Goal: Task Accomplishment & Management: Complete application form

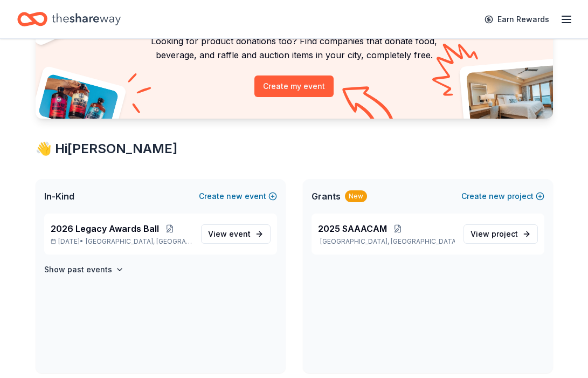
scroll to position [101, 0]
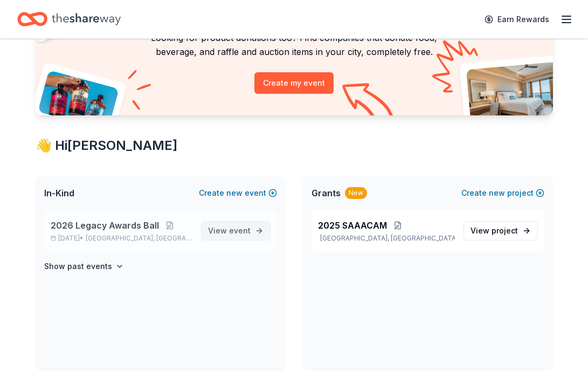
click at [242, 234] on span "event" at bounding box center [240, 230] width 22 height 9
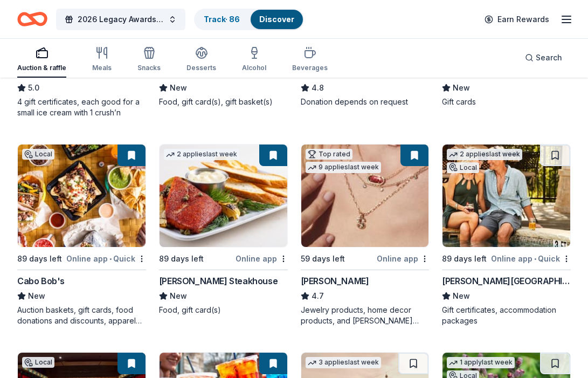
scroll to position [263, 0]
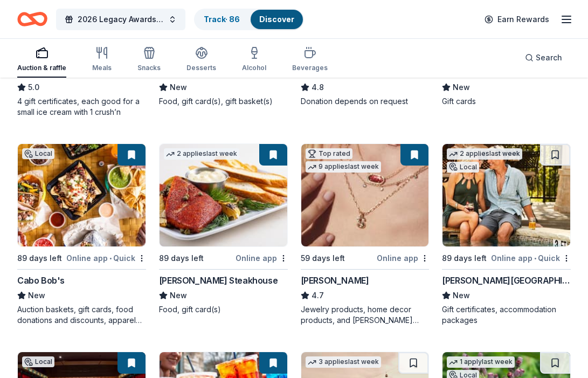
click at [255, 259] on div "Online app" at bounding box center [262, 257] width 52 height 13
click at [378, 209] on img at bounding box center [365, 195] width 128 height 102
click at [483, 206] on img at bounding box center [507, 195] width 128 height 102
click at [553, 154] on button at bounding box center [555, 155] width 30 height 22
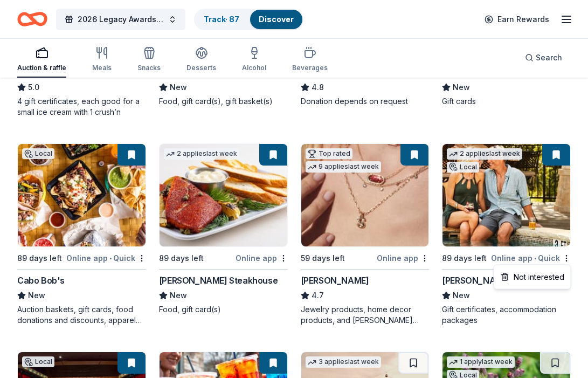
click at [499, 201] on img at bounding box center [507, 195] width 128 height 102
click at [223, 203] on img at bounding box center [224, 195] width 128 height 102
click at [539, 189] on img at bounding box center [507, 195] width 128 height 102
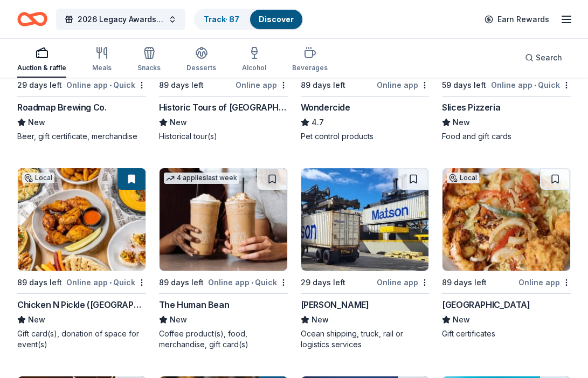
scroll to position [1062, 0]
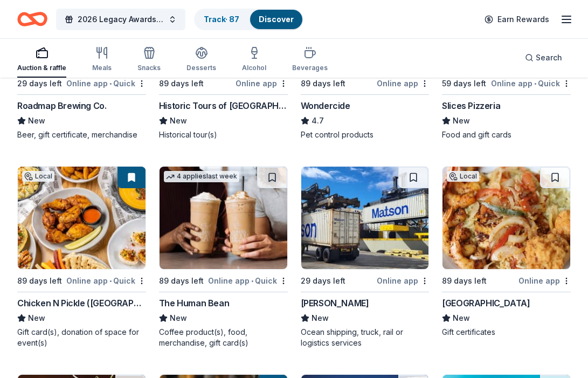
click at [92, 233] on img at bounding box center [82, 218] width 128 height 102
click at [78, 239] on img at bounding box center [82, 218] width 128 height 102
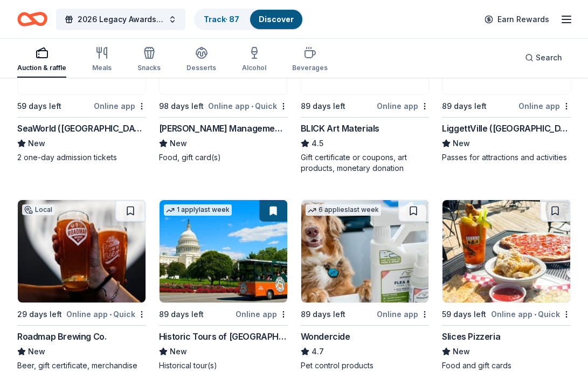
scroll to position [846, 0]
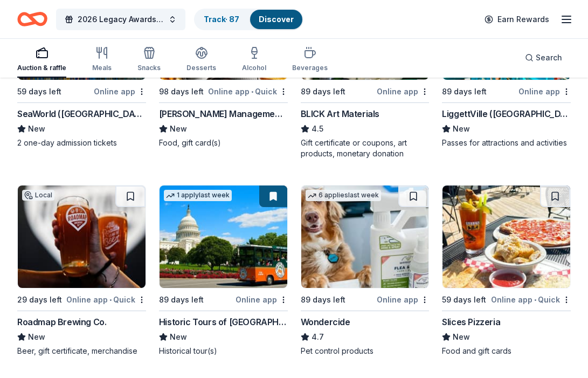
click at [248, 268] on img at bounding box center [224, 236] width 128 height 102
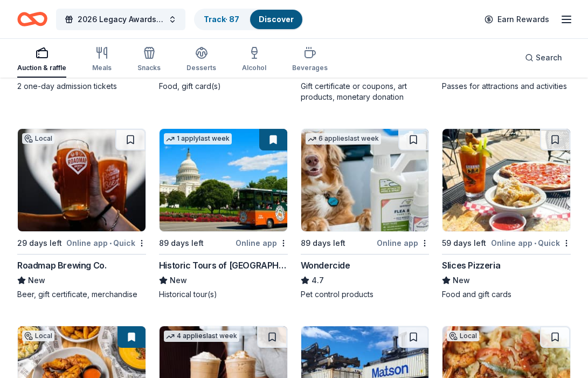
scroll to position [909, 0]
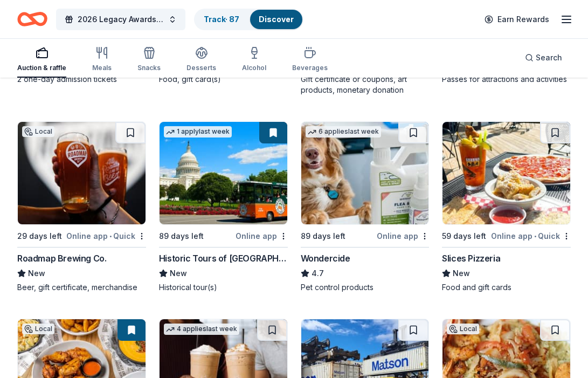
click at [225, 187] on img at bounding box center [224, 173] width 128 height 102
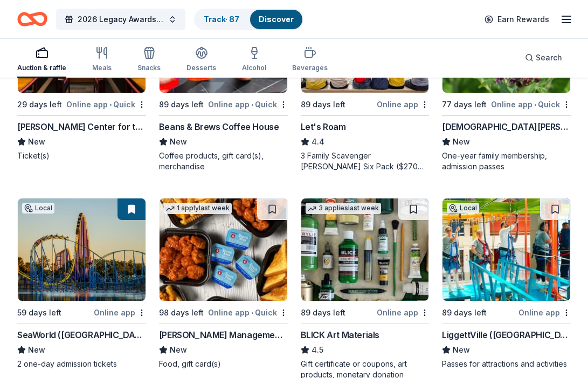
scroll to position [629, 0]
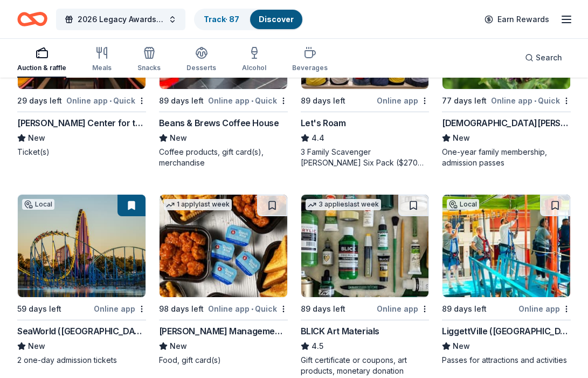
click at [68, 261] on img at bounding box center [82, 246] width 128 height 102
click at [94, 294] on img at bounding box center [82, 246] width 128 height 102
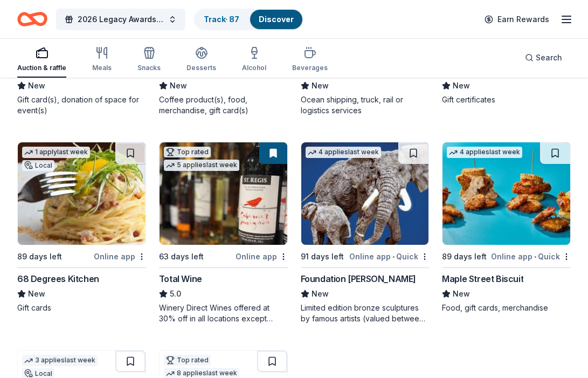
scroll to position [1297, 0]
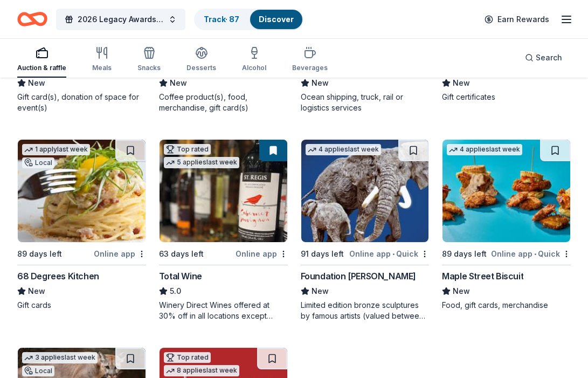
click at [223, 223] on img at bounding box center [224, 191] width 128 height 102
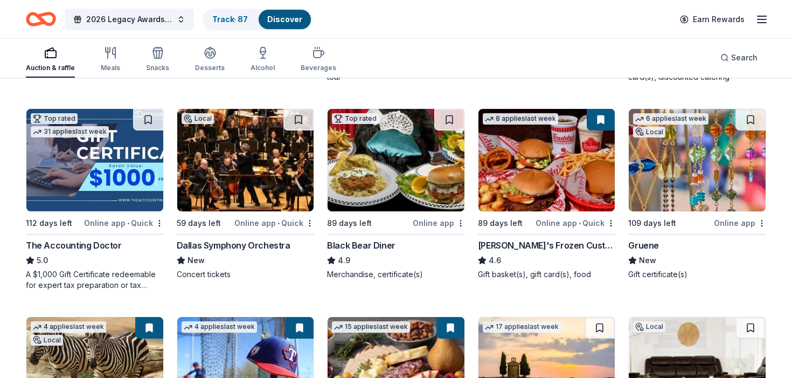
scroll to position [1565, 0]
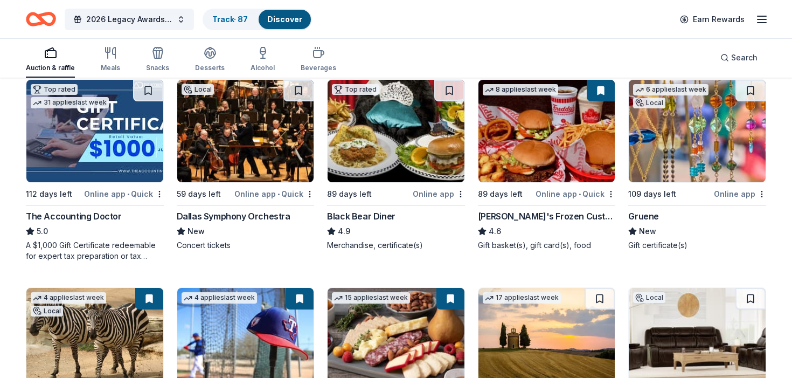
click at [552, 154] on img at bounding box center [547, 131] width 137 height 102
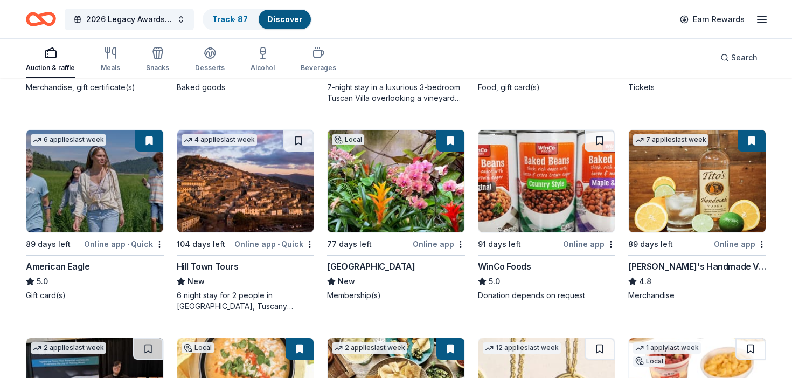
scroll to position [2140, 0]
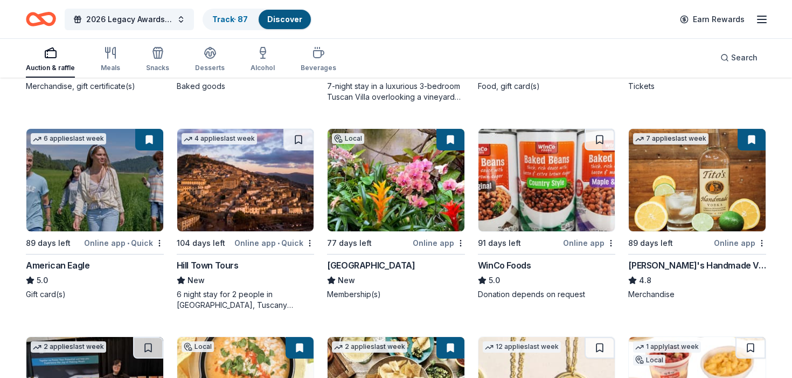
click at [588, 174] on img at bounding box center [697, 180] width 137 height 102
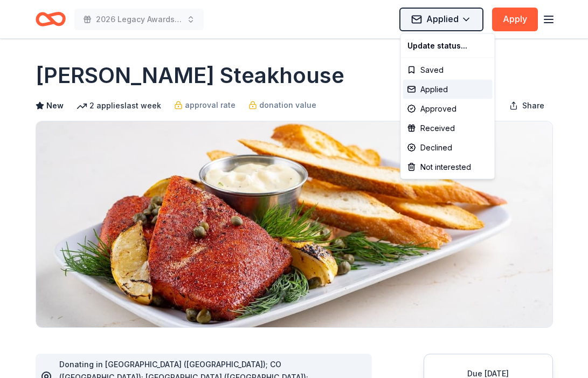
click at [462, 21] on html "2026 Legacy Awards Ball Applied Apply Due in 89 days Share Perry's Steakhouse N…" at bounding box center [294, 189] width 588 height 378
click at [547, 53] on html "2026 Legacy Awards Ball Applied Apply Due in 89 days Share Perry's Steakhouse N…" at bounding box center [294, 189] width 588 height 378
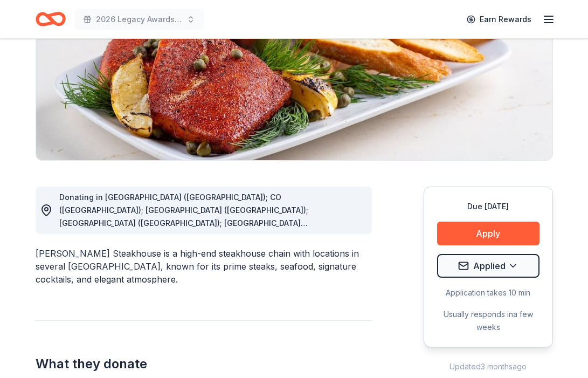
scroll to position [165, 0]
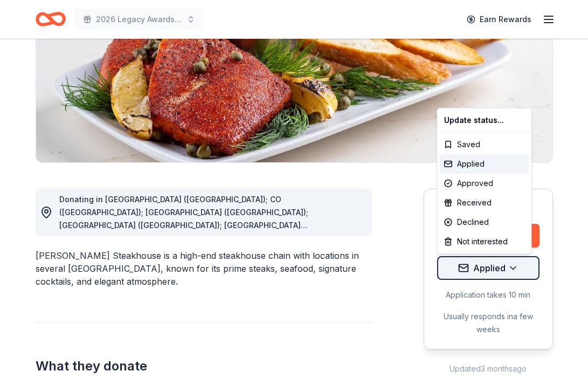
click at [520, 213] on html "2026 Legacy Awards Ball Earn Rewards Due in 89 days Share Perry's Steakhouse Ne…" at bounding box center [294, 24] width 588 height 378
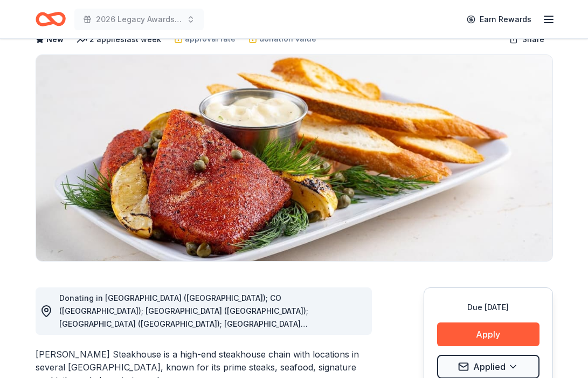
scroll to position [0, 0]
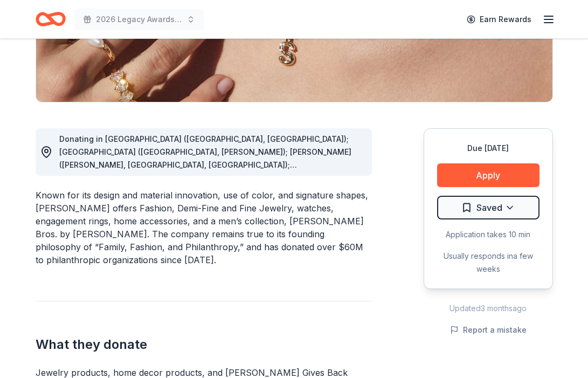
scroll to position [227, 0]
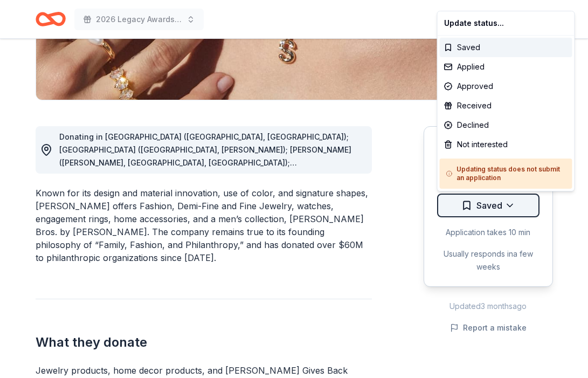
click at [480, 90] on div "Approved" at bounding box center [506, 86] width 133 height 19
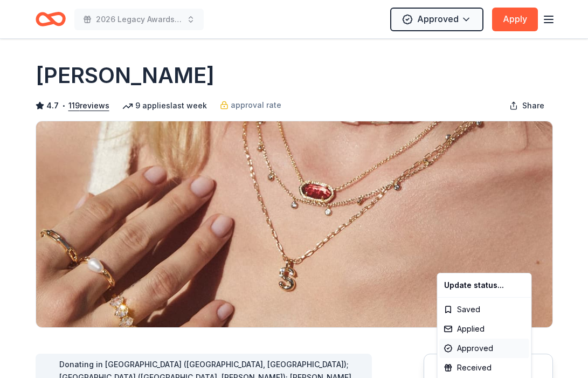
scroll to position [0, 0]
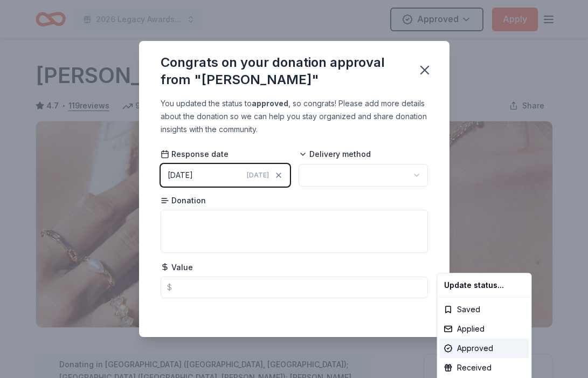
click at [409, 175] on html "2026 Legacy Awards Ball Approved Apply Due in 59 days Share Kendra Scott 4.7 • …" at bounding box center [294, 189] width 588 height 378
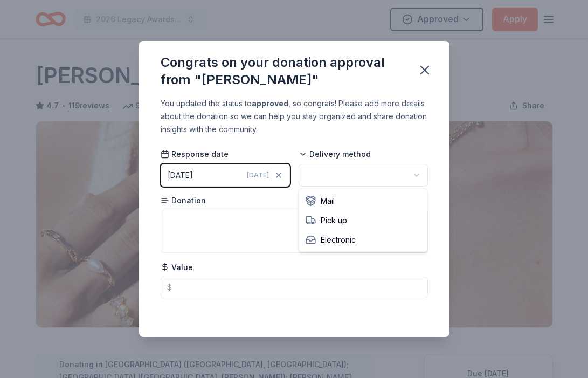
click at [416, 177] on html "2026 Legacy Awards Ball Approved Apply Due in 59 days Share Kendra Scott 4.7 • …" at bounding box center [294, 189] width 588 height 378
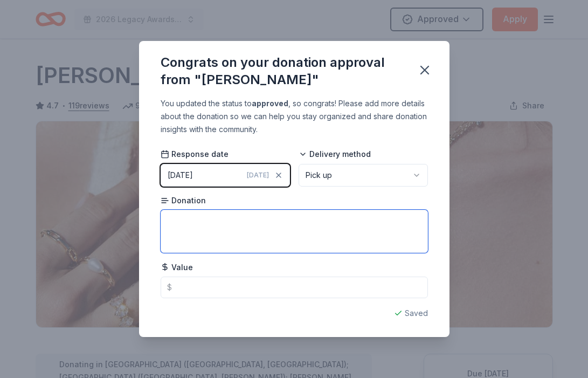
click at [225, 223] on textarea at bounding box center [294, 231] width 267 height 43
type textarea "Necklace"
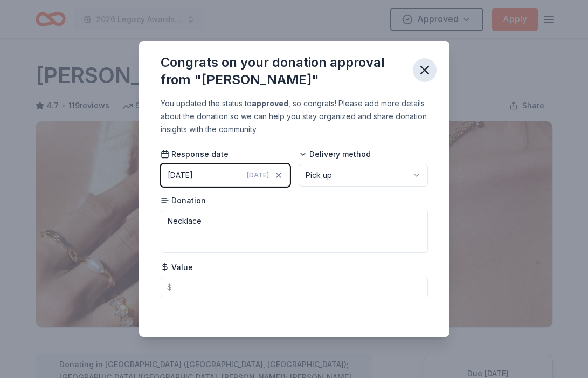
click at [425, 72] on icon "button" at bounding box center [424, 70] width 15 height 15
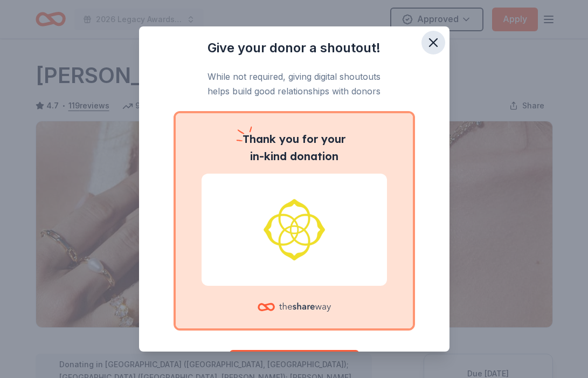
click at [436, 40] on icon "button" at bounding box center [434, 43] width 8 height 8
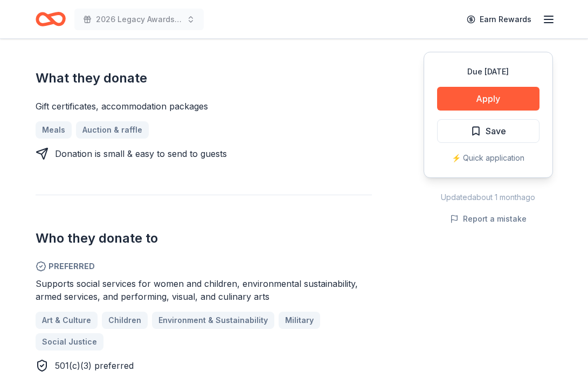
scroll to position [429, 0]
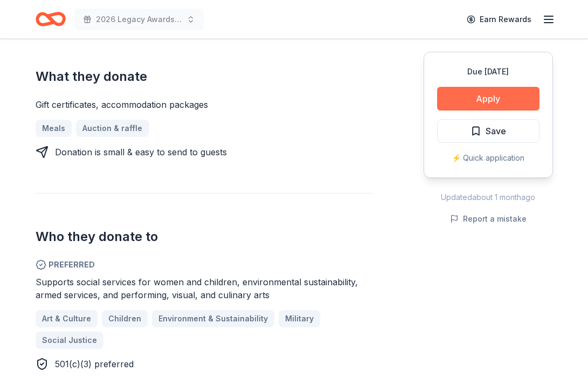
click at [461, 109] on button "Apply" at bounding box center [488, 99] width 102 height 24
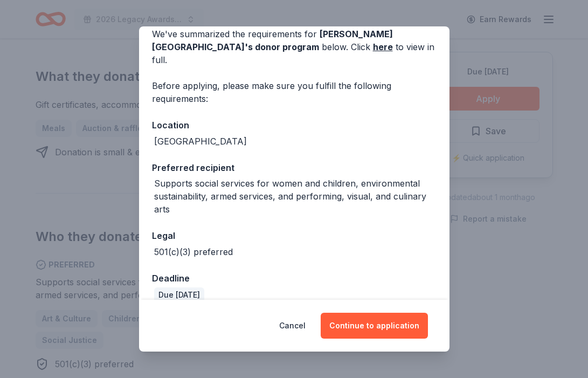
scroll to position [54, 0]
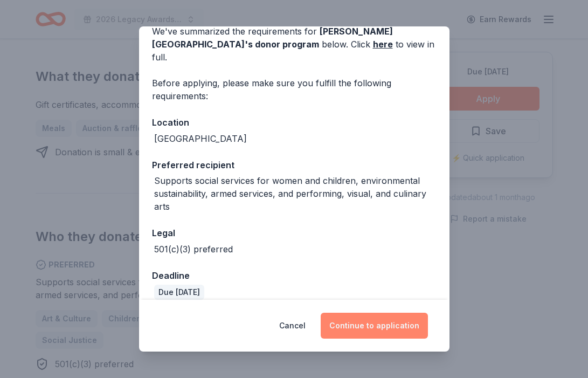
click at [369, 322] on button "Continue to application" at bounding box center [374, 326] width 107 height 26
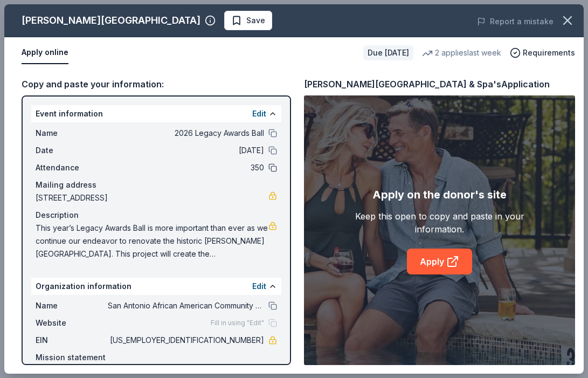
click at [273, 169] on button at bounding box center [272, 167] width 9 height 9
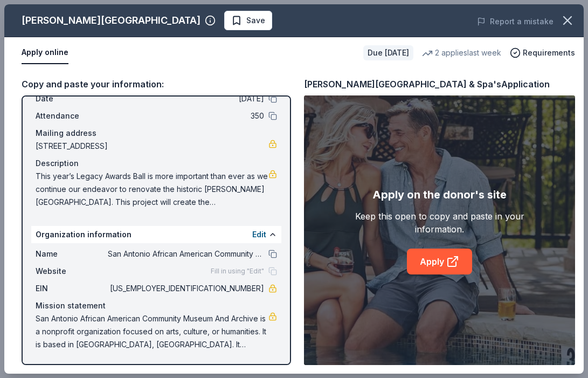
scroll to position [0, 0]
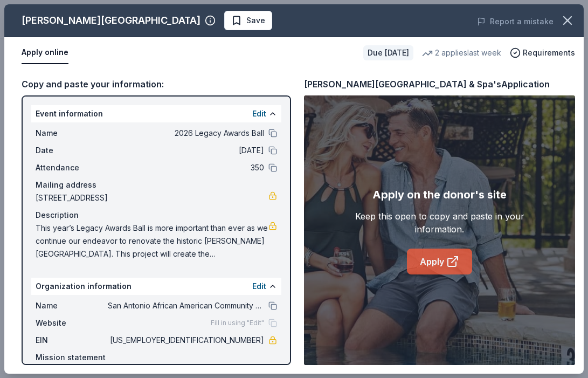
click at [448, 261] on icon at bounding box center [452, 262] width 8 height 8
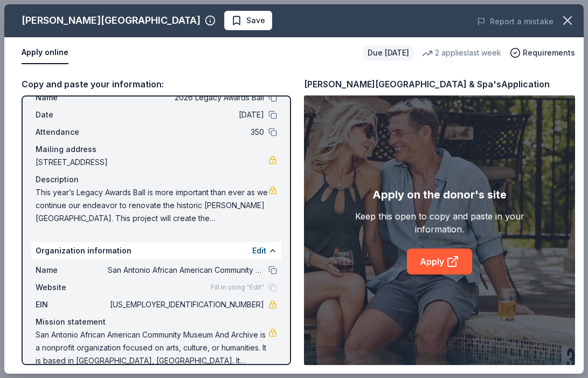
scroll to position [39, 0]
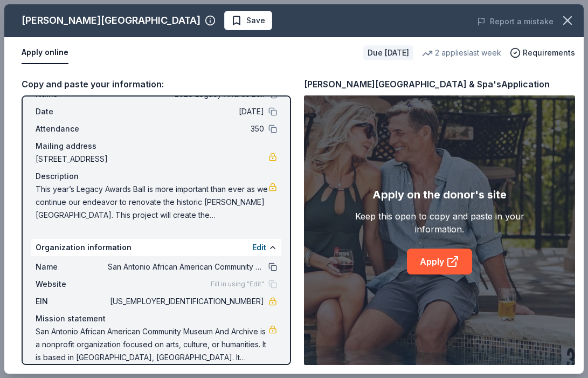
click at [274, 266] on button at bounding box center [272, 267] width 9 height 9
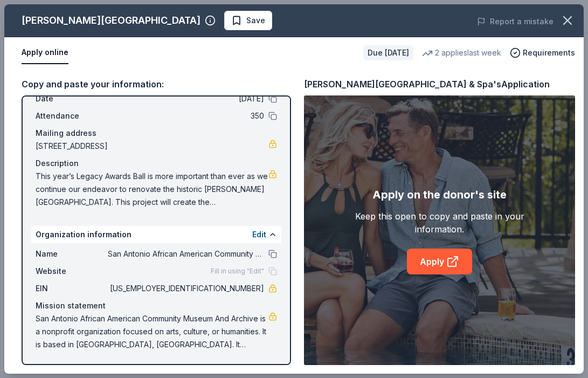
scroll to position [0, 0]
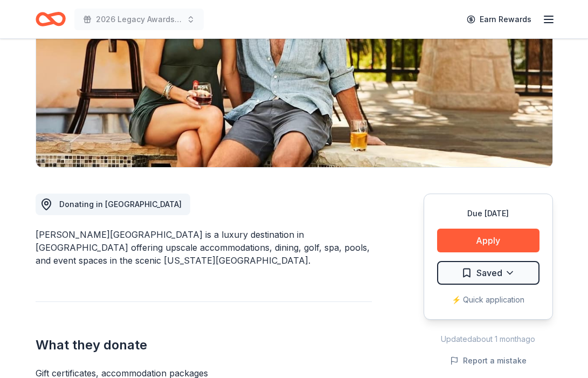
scroll to position [168, 0]
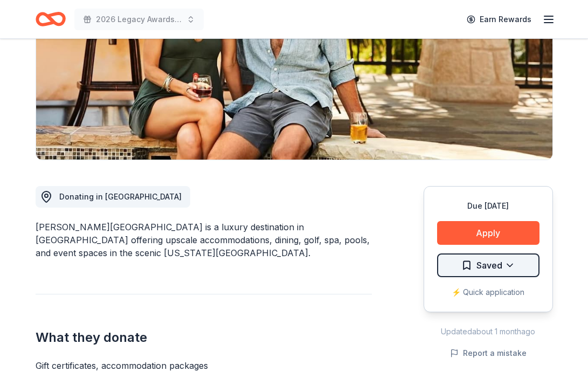
click at [521, 210] on html "2026 Legacy Awards Ball Earn Rewards Due [DATE] [GEOGRAPHIC_DATA][PERSON_NAME] …" at bounding box center [294, 21] width 588 height 378
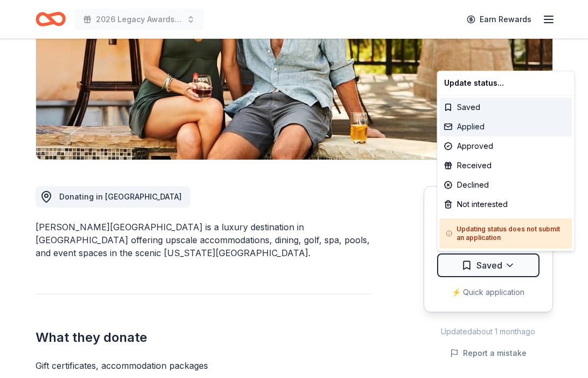
click at [477, 129] on div "Applied" at bounding box center [506, 126] width 133 height 19
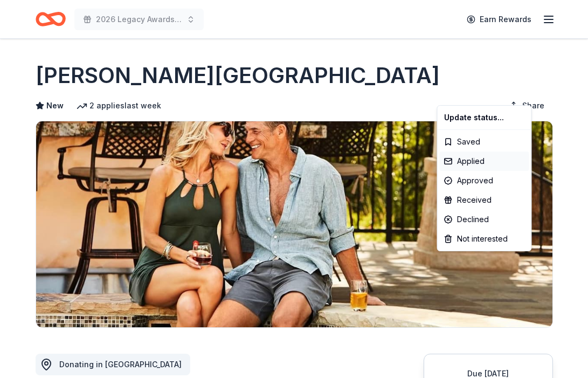
scroll to position [0, 0]
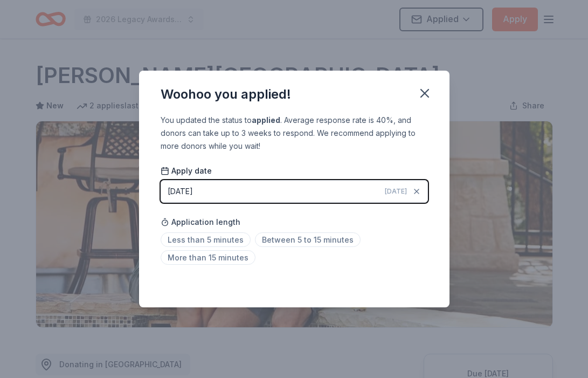
click at [424, 98] on html "2026 Legacy Awards Ball Applied Apply Due [DATE] [GEOGRAPHIC_DATA][PERSON_NAME]…" at bounding box center [294, 189] width 588 height 378
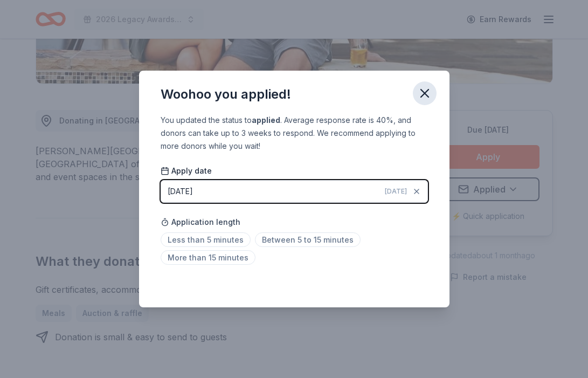
click at [424, 96] on icon "button" at bounding box center [424, 93] width 15 height 15
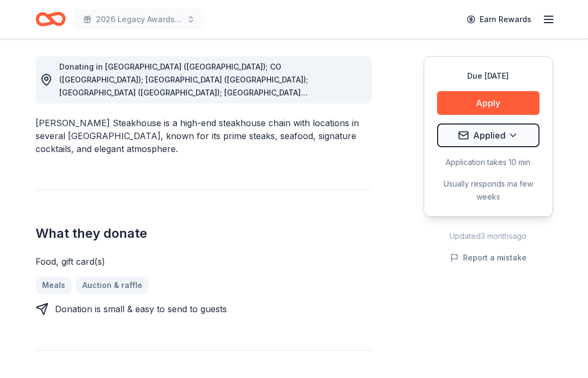
scroll to position [327, 0]
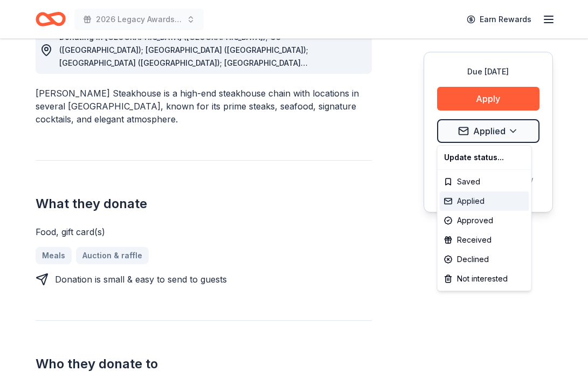
click at [476, 204] on div "Applied" at bounding box center [484, 200] width 89 height 19
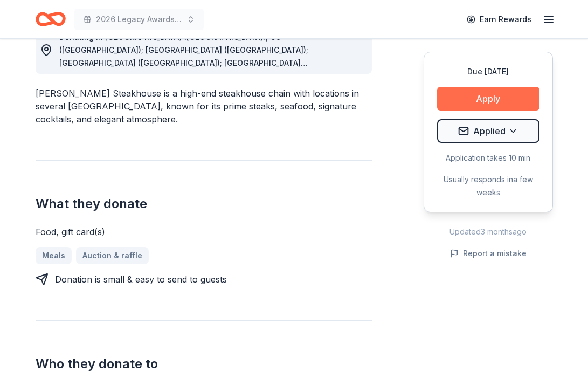
click at [505, 104] on button "Apply" at bounding box center [488, 99] width 102 height 24
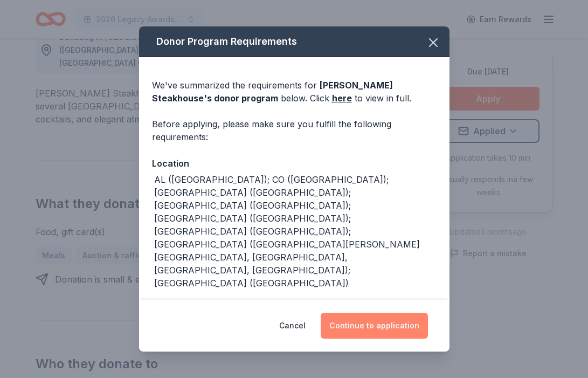
click at [357, 324] on button "Continue to application" at bounding box center [374, 326] width 107 height 26
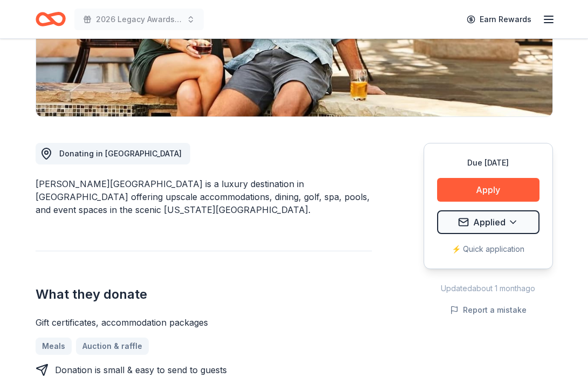
scroll to position [222, 0]
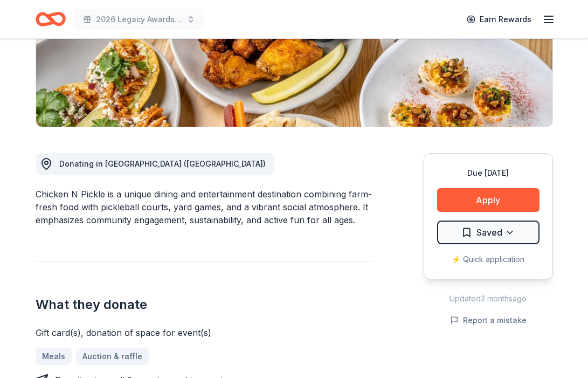
scroll to position [245, 0]
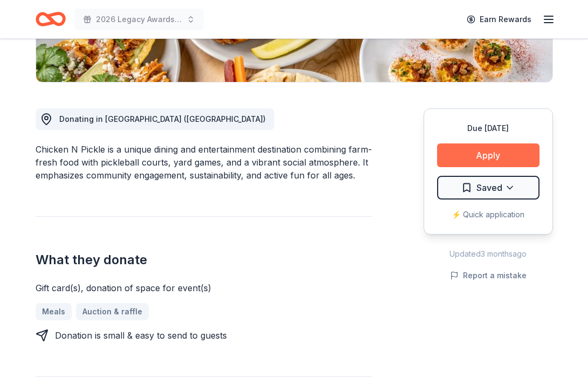
click at [495, 158] on button "Apply" at bounding box center [488, 155] width 102 height 24
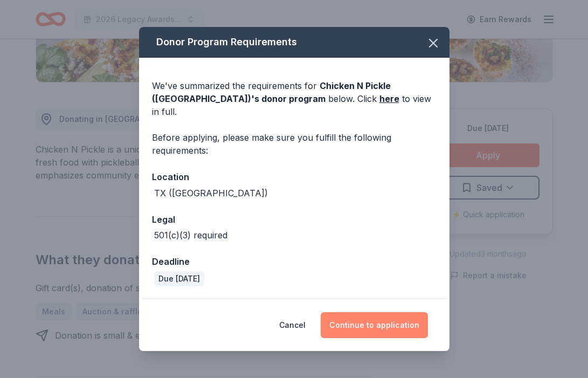
click at [393, 314] on button "Continue to application" at bounding box center [374, 325] width 107 height 26
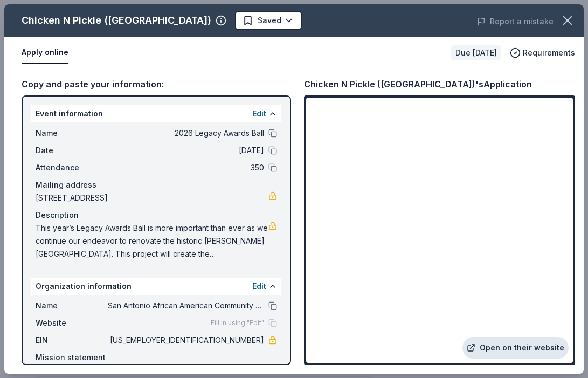
click at [507, 345] on link "Open on their website" at bounding box center [516, 348] width 106 height 22
drag, startPoint x: 219, startPoint y: 337, endPoint x: 255, endPoint y: 337, distance: 36.1
click at [255, 337] on span "82-2423422" at bounding box center [186, 340] width 156 height 13
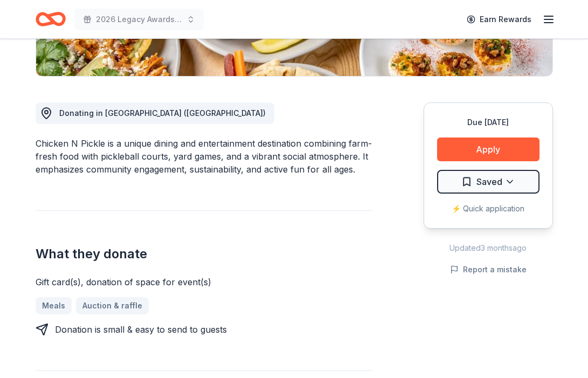
scroll to position [252, 0]
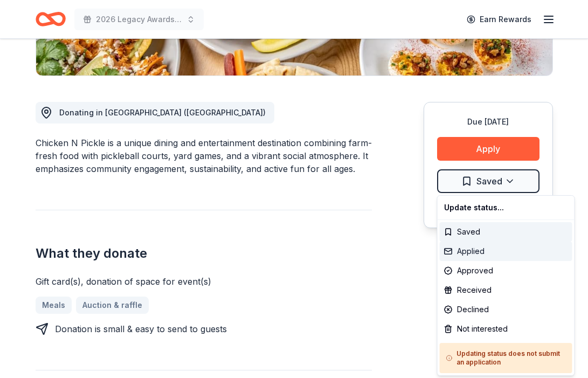
click at [472, 251] on div "Applied" at bounding box center [506, 250] width 133 height 19
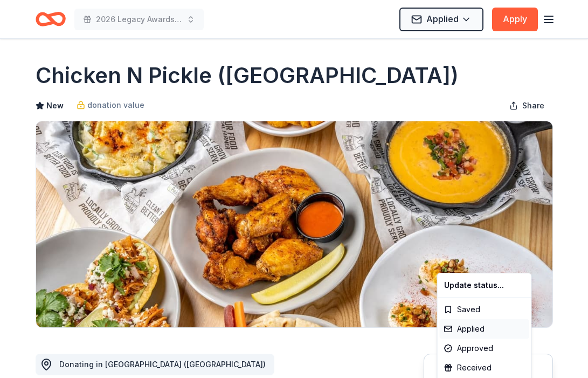
scroll to position [0, 0]
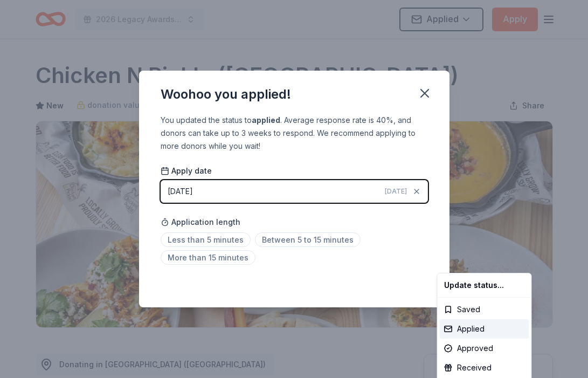
click at [427, 93] on html "2026 Legacy Awards Ball Applied Apply Due [DATE] Share Chicken N Pickle ([GEOGR…" at bounding box center [294, 189] width 588 height 378
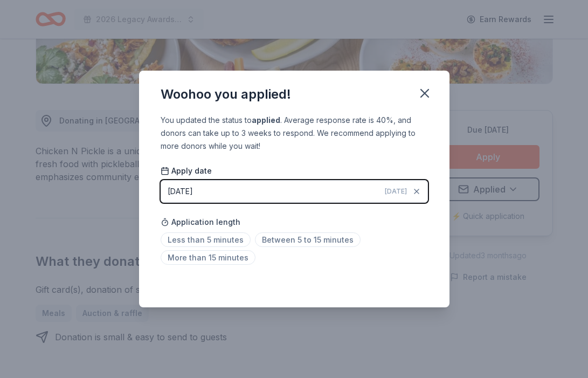
click at [427, 93] on icon "button" at bounding box center [424, 93] width 15 height 15
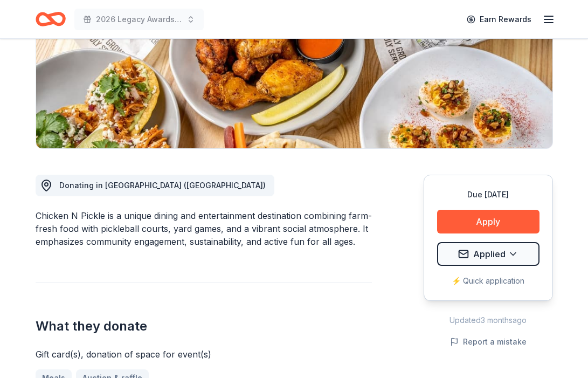
scroll to position [0, 0]
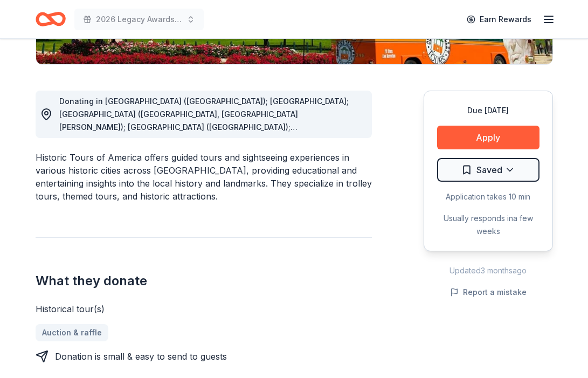
scroll to position [210, 0]
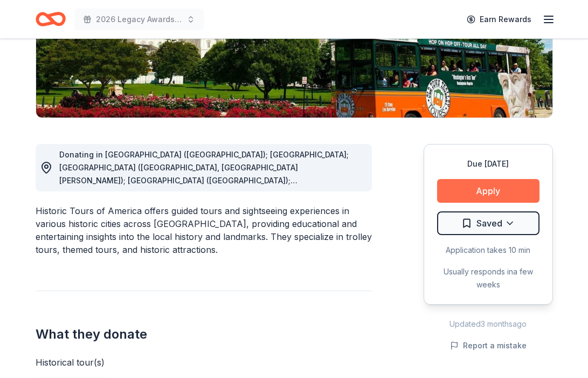
click at [489, 189] on button "Apply" at bounding box center [488, 191] width 102 height 24
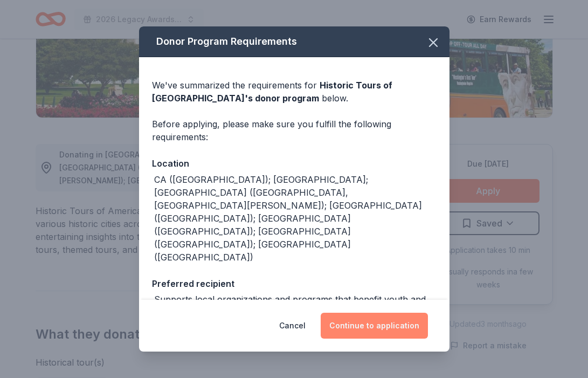
click at [351, 324] on button "Continue to application" at bounding box center [374, 326] width 107 height 26
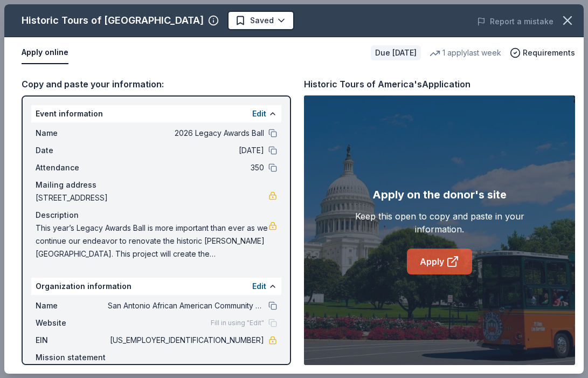
click at [429, 266] on link "Apply" at bounding box center [439, 261] width 65 height 26
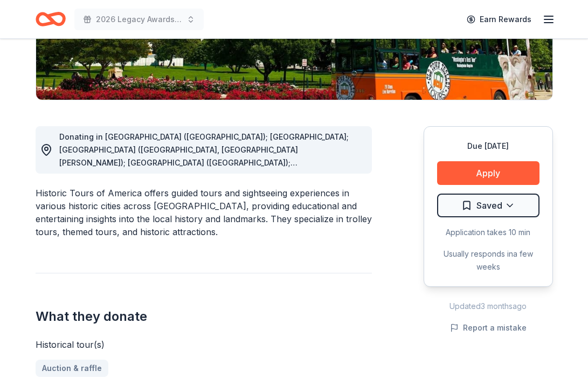
scroll to position [224, 0]
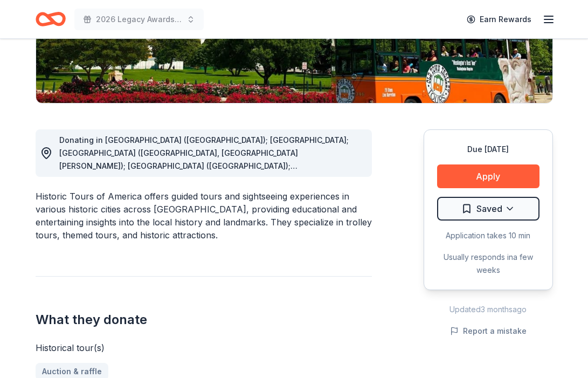
drag, startPoint x: 167, startPoint y: 185, endPoint x: 189, endPoint y: 187, distance: 21.6
click at [189, 190] on div "Historic Tours of America offers guided tours and sightseeing experiences in va…" at bounding box center [204, 216] width 336 height 52
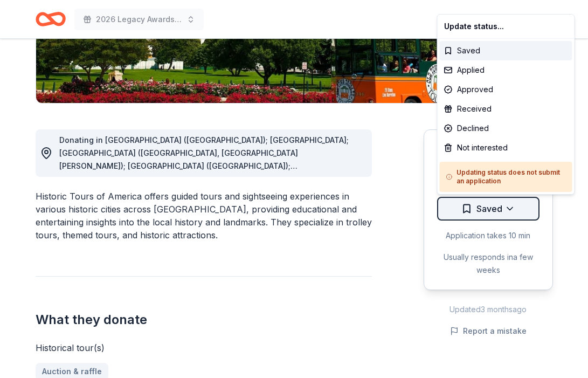
click at [480, 71] on div "Applied" at bounding box center [506, 69] width 133 height 19
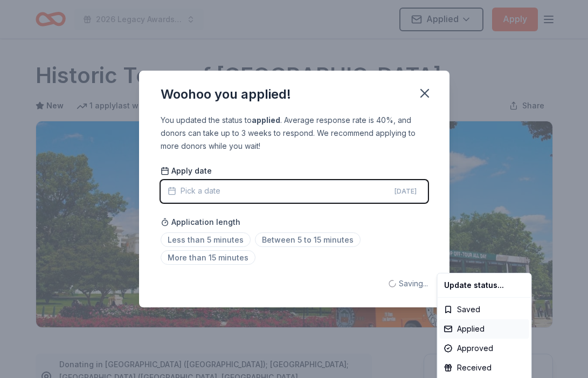
scroll to position [0, 0]
click at [425, 95] on html "2026 Legacy Awards Ball Applied Apply Due in 89 days Share Historic Tours of Am…" at bounding box center [294, 189] width 588 height 378
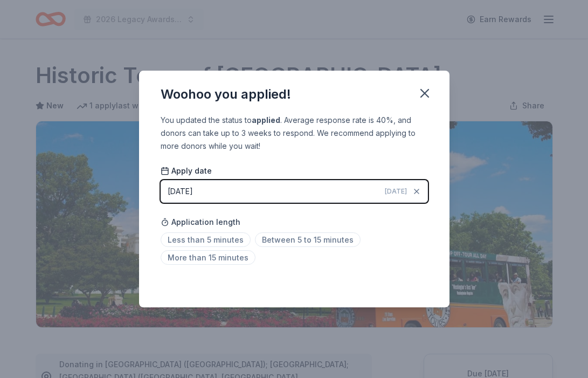
scroll to position [244, 0]
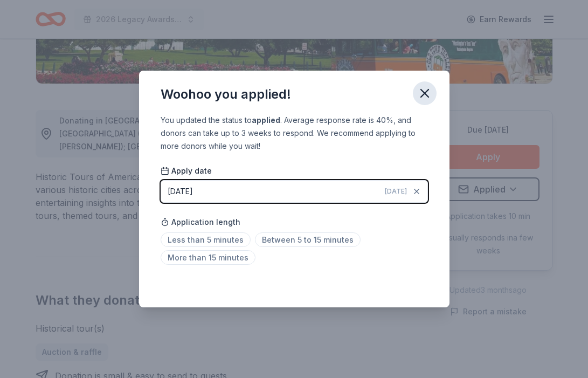
click at [424, 91] on icon "button" at bounding box center [424, 93] width 15 height 15
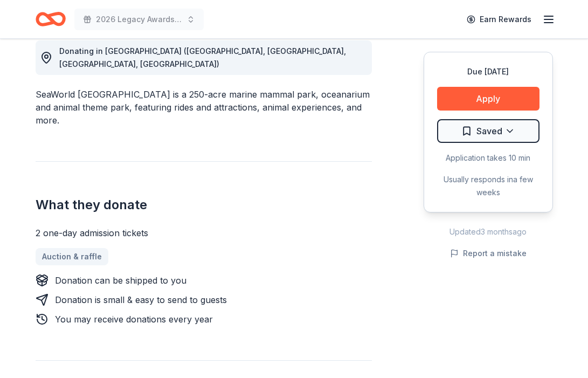
scroll to position [314, 0]
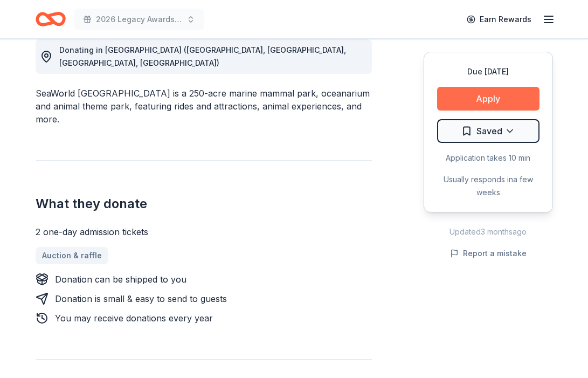
click at [478, 96] on button "Apply" at bounding box center [488, 99] width 102 height 24
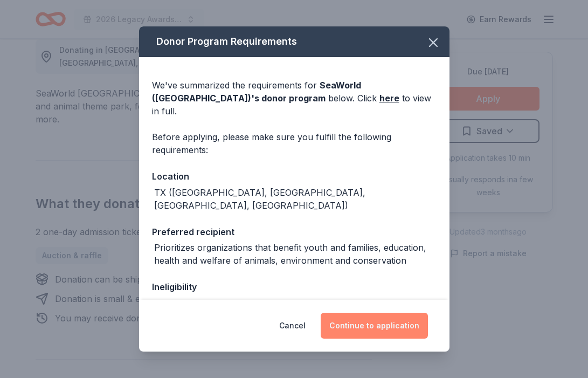
click at [350, 319] on button "Continue to application" at bounding box center [374, 326] width 107 height 26
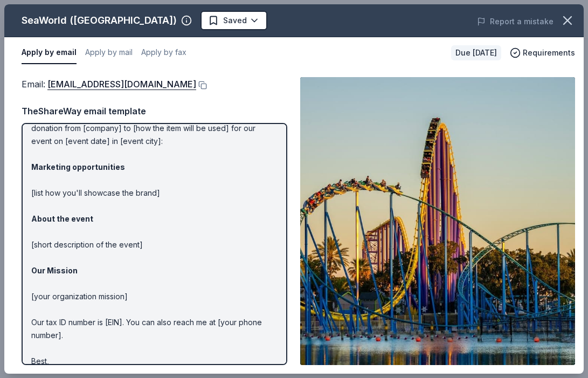
scroll to position [0, 0]
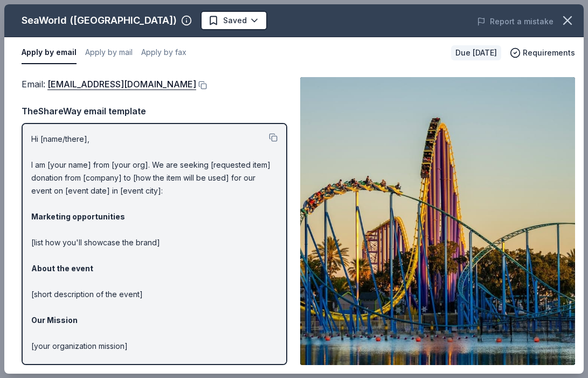
click at [34, 139] on p "Hi [name/there], I am [your name] from [your org]. We are seeking [requested it…" at bounding box center [154, 282] width 246 height 298
click at [273, 140] on button at bounding box center [273, 137] width 9 height 9
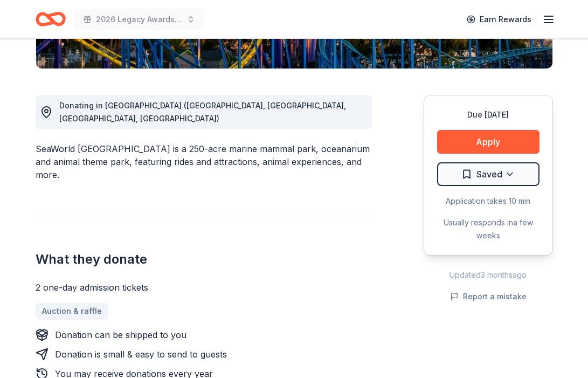
scroll to position [261, 0]
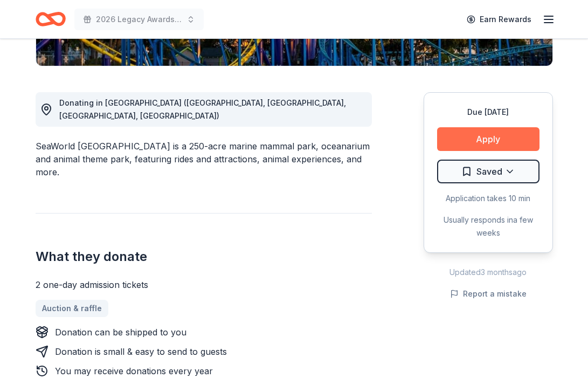
click at [473, 146] on button "Apply" at bounding box center [488, 139] width 102 height 24
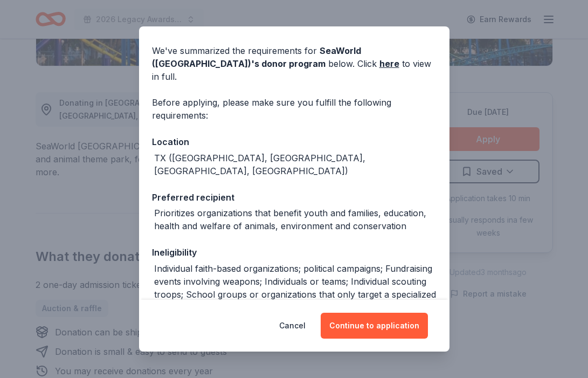
scroll to position [58, 0]
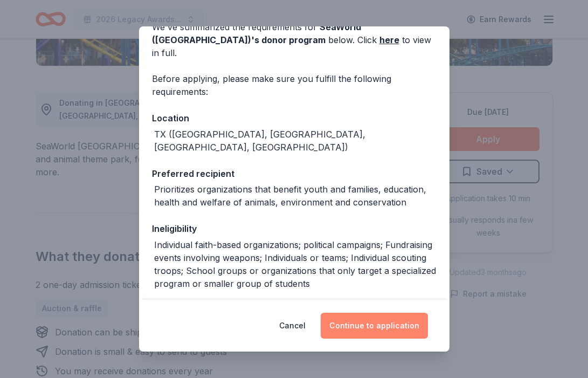
click at [363, 321] on button "Continue to application" at bounding box center [374, 326] width 107 height 26
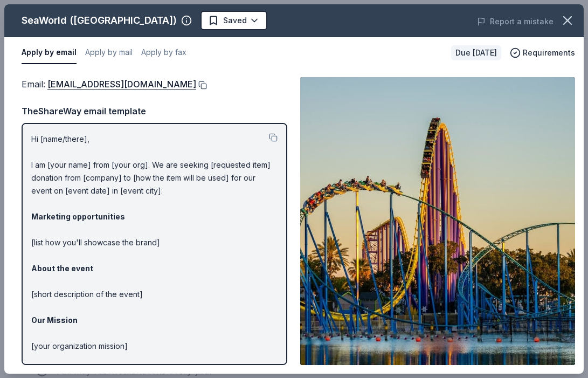
click at [196, 85] on button at bounding box center [201, 85] width 11 height 9
click at [217, 22] on html "2026 Legacy Awards Ball Earn Rewards Due in 59 days Share SeaWorld (San Antonio…" at bounding box center [294, 189] width 588 height 378
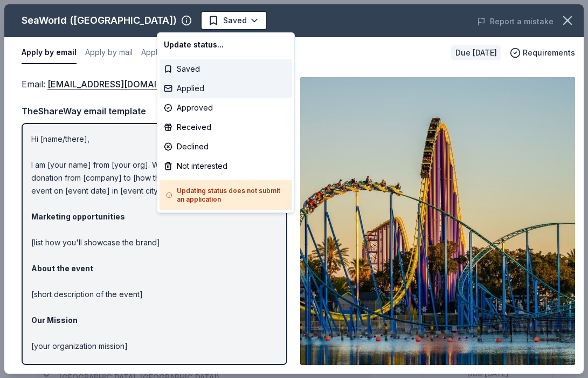
click at [206, 90] on div "Applied" at bounding box center [226, 88] width 133 height 19
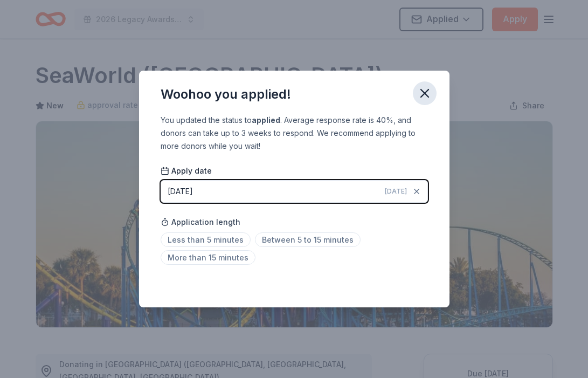
click at [423, 95] on icon "button" at bounding box center [425, 93] width 8 height 8
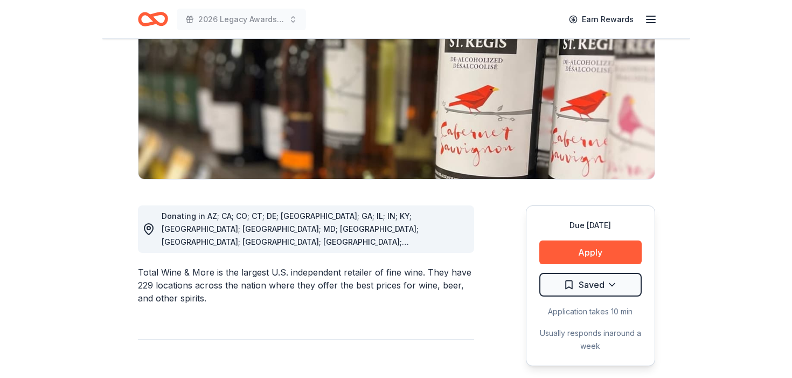
scroll to position [156, 0]
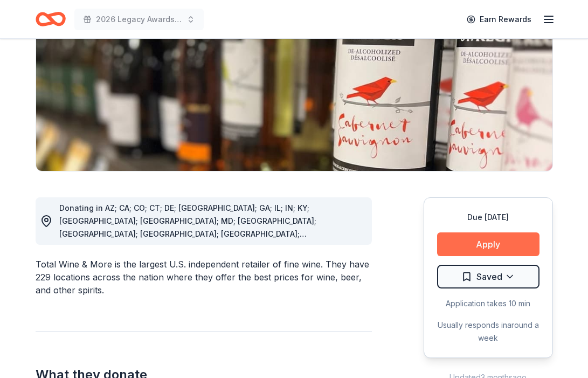
click at [479, 243] on button "Apply" at bounding box center [488, 244] width 102 height 24
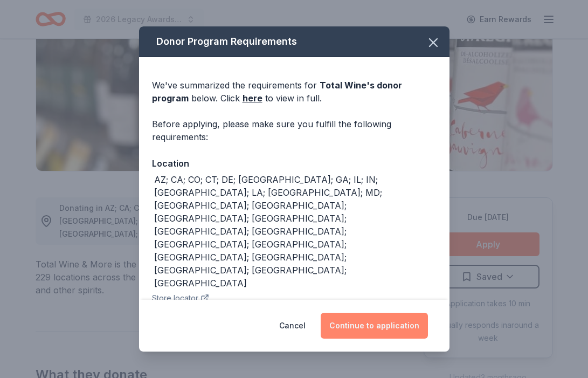
click at [378, 328] on button "Continue to application" at bounding box center [374, 326] width 107 height 26
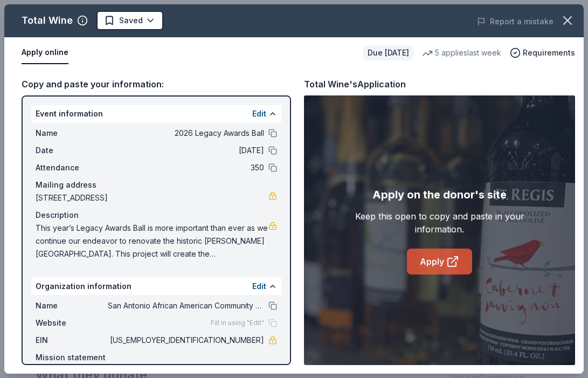
click at [430, 263] on link "Apply" at bounding box center [439, 261] width 65 height 26
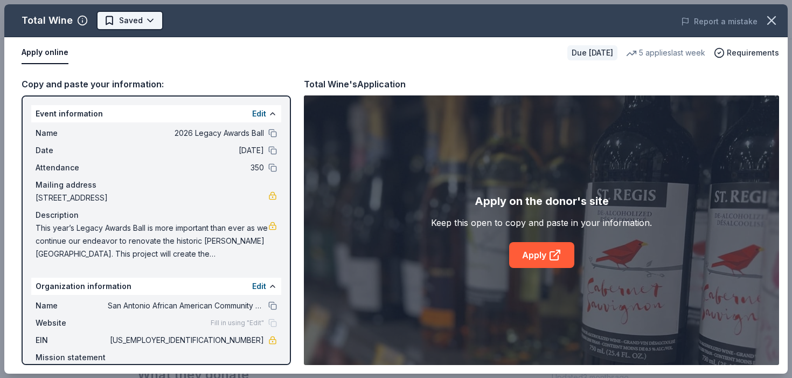
click at [156, 21] on html "2026 Legacy Awards Ball Earn Rewards Due in 63 days Share Total Wine 5.0 • 52 r…" at bounding box center [396, 33] width 792 height 378
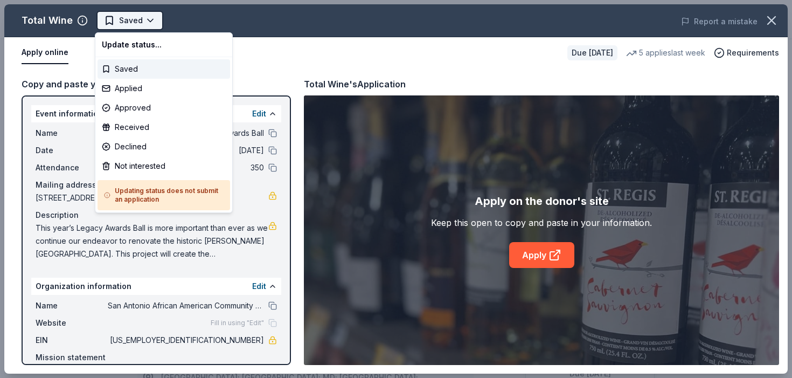
scroll to position [0, 0]
click at [137, 87] on div "Applied" at bounding box center [164, 88] width 133 height 19
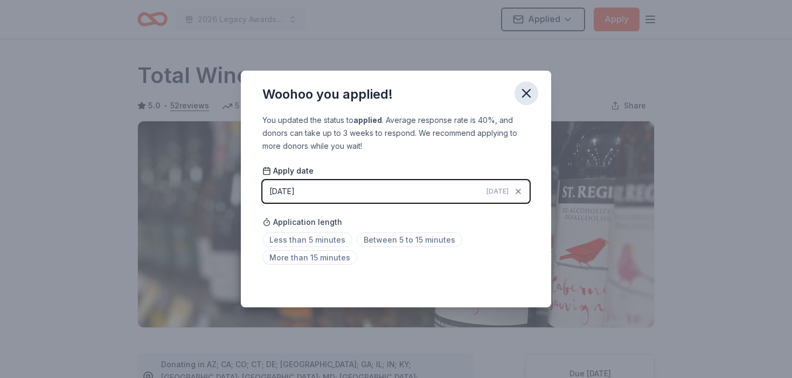
click at [528, 90] on icon "button" at bounding box center [526, 93] width 15 height 15
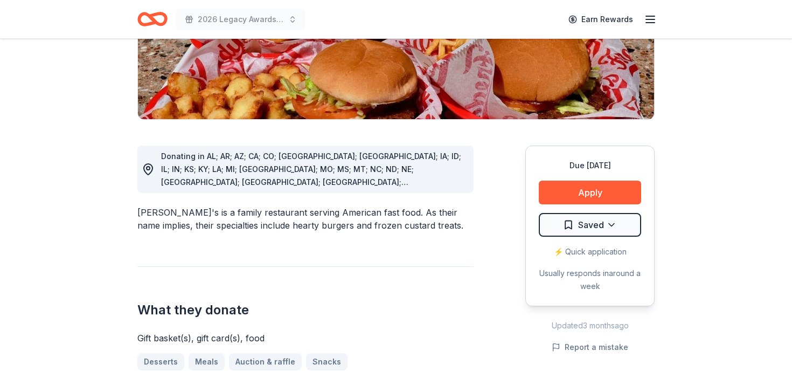
scroll to position [239, 0]
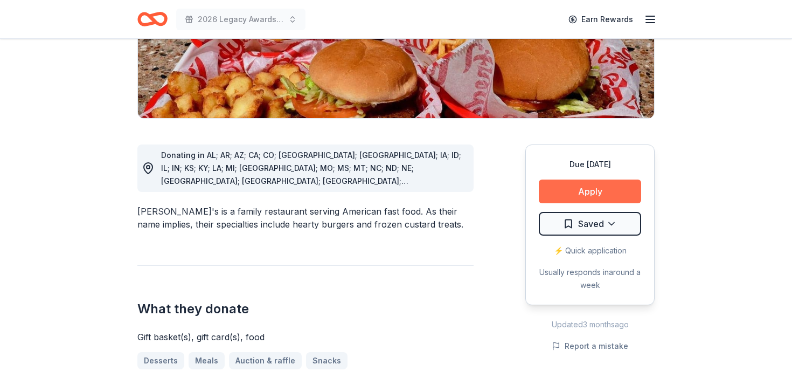
click at [581, 180] on button "Apply" at bounding box center [590, 192] width 102 height 24
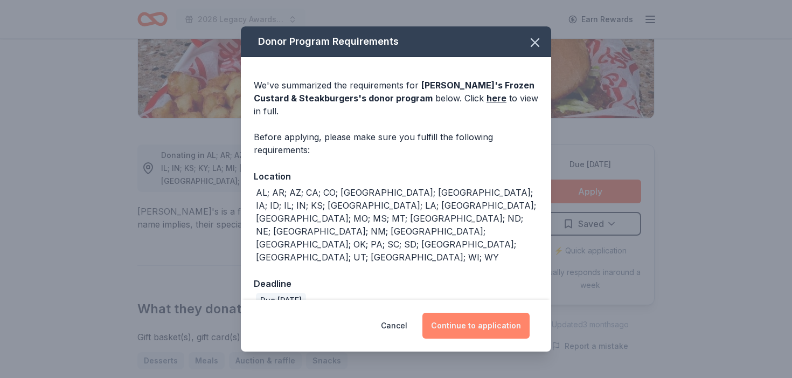
click at [488, 313] on button "Continue to application" at bounding box center [476, 326] width 107 height 26
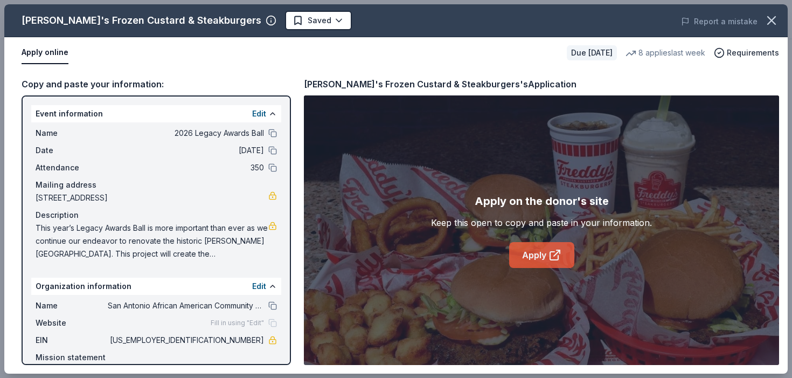
click at [540, 263] on link "Apply" at bounding box center [541, 255] width 65 height 26
click at [292, 20] on body "2026 Legacy Awards Ball Earn Rewards Due in 89 days Share Freddy's Frozen Custa…" at bounding box center [396, 189] width 792 height 378
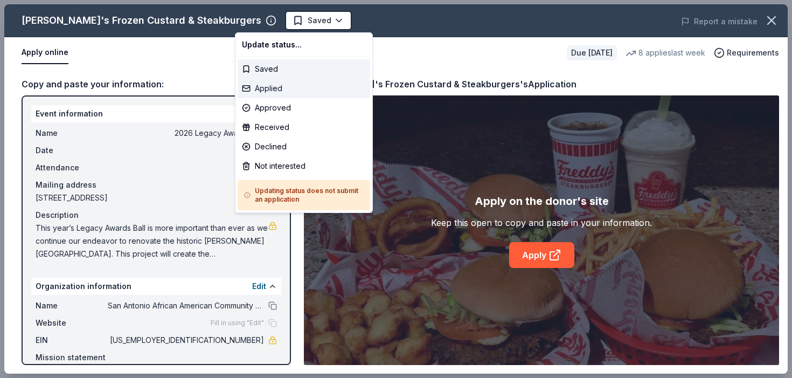
click at [282, 89] on div "Applied" at bounding box center [304, 88] width 133 height 19
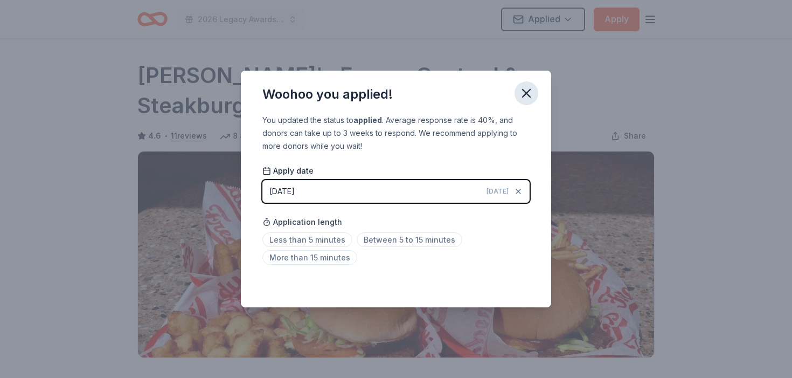
click at [524, 96] on icon "button" at bounding box center [527, 93] width 8 height 8
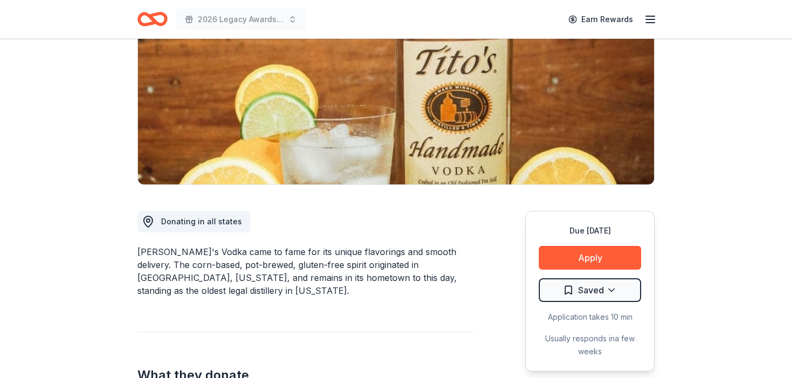
scroll to position [162, 0]
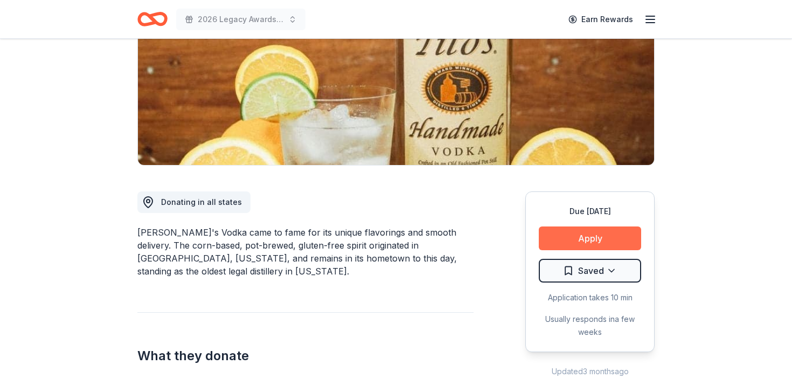
click at [584, 242] on button "Apply" at bounding box center [590, 238] width 102 height 24
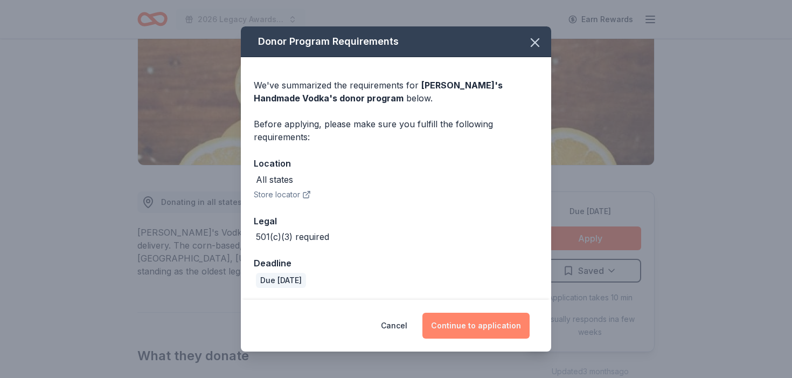
click at [464, 323] on button "Continue to application" at bounding box center [476, 326] width 107 height 26
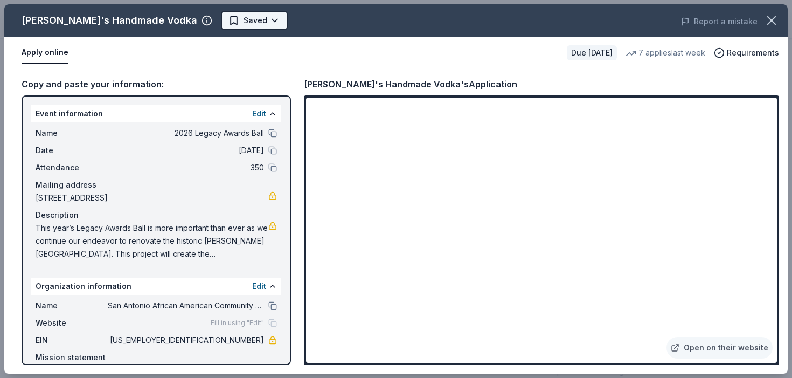
scroll to position [0, 0]
click at [212, 23] on body "2026 Legacy Awards Ball Earn Rewards Due in 89 days Share Tito's Handmade Vodka…" at bounding box center [396, 189] width 792 height 378
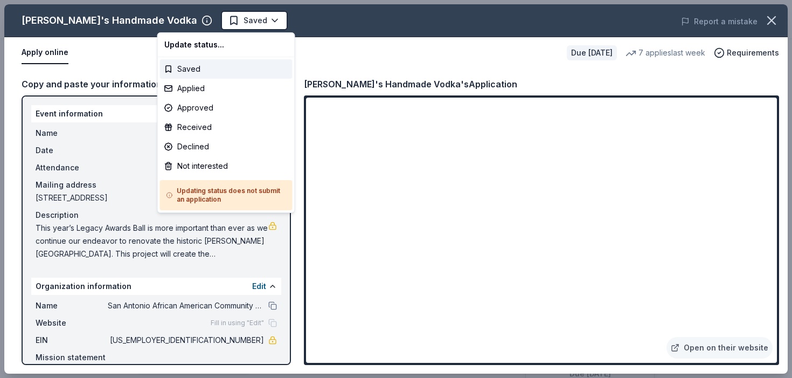
click at [326, 44] on html "2026 Legacy Awards Ball Saved Apply Due in 89 days Share Tito's Handmade Vodka …" at bounding box center [396, 189] width 792 height 378
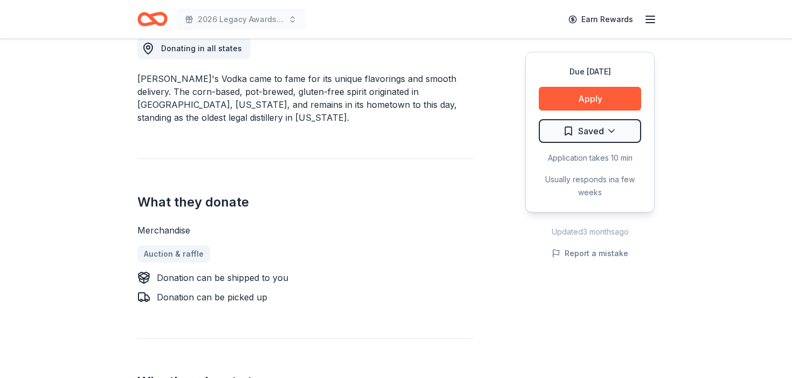
scroll to position [316, 0]
click at [599, 103] on button "Apply" at bounding box center [590, 99] width 102 height 24
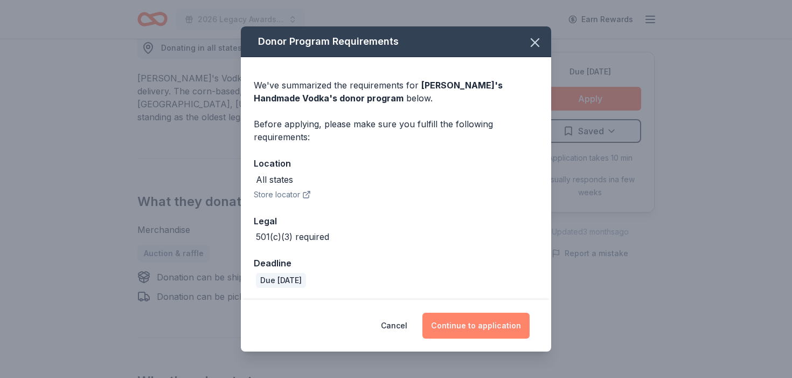
click at [488, 327] on button "Continue to application" at bounding box center [476, 326] width 107 height 26
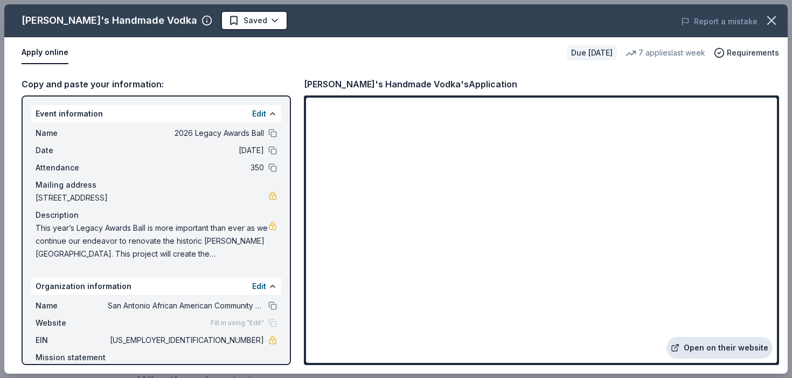
click at [706, 349] on link "Open on their website" at bounding box center [720, 348] width 106 height 22
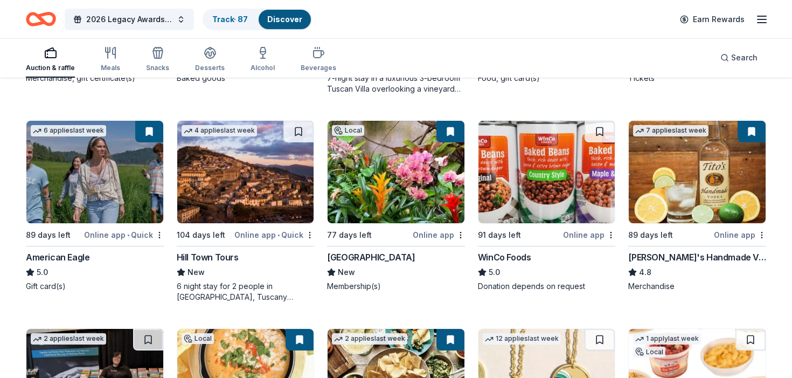
scroll to position [2152, 0]
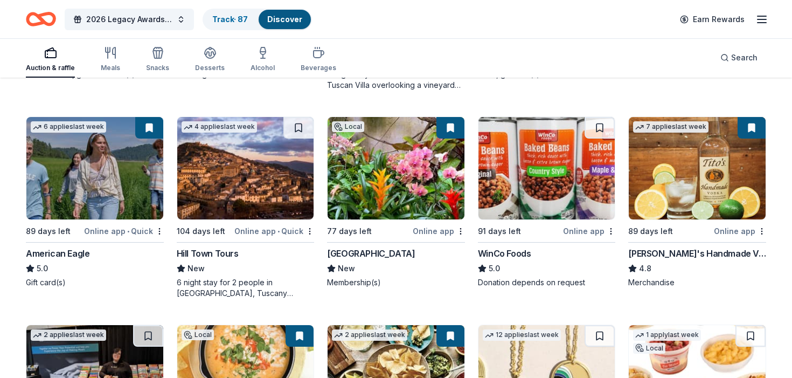
click at [112, 181] on img at bounding box center [94, 168] width 137 height 102
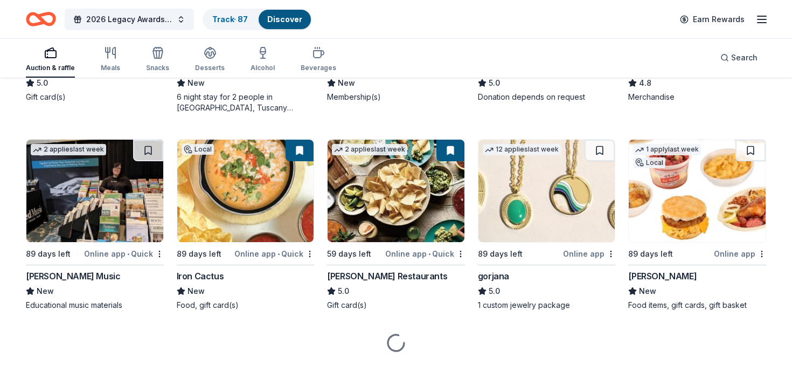
scroll to position [2338, 0]
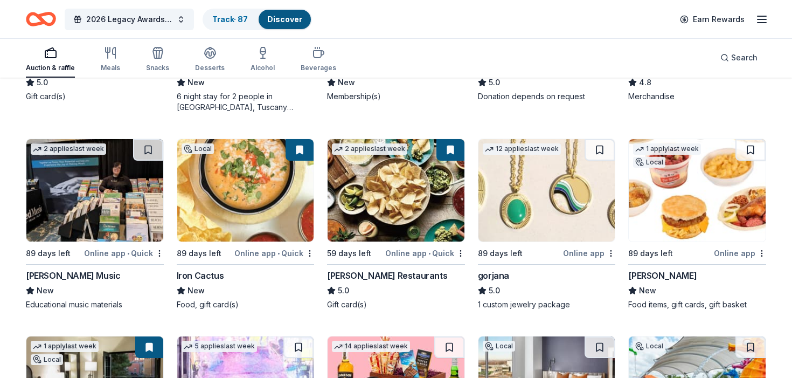
click at [398, 196] on img at bounding box center [396, 190] width 137 height 102
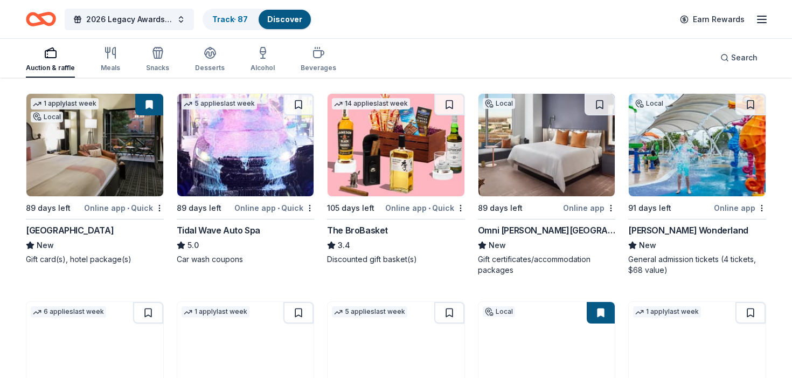
scroll to position [2583, 0]
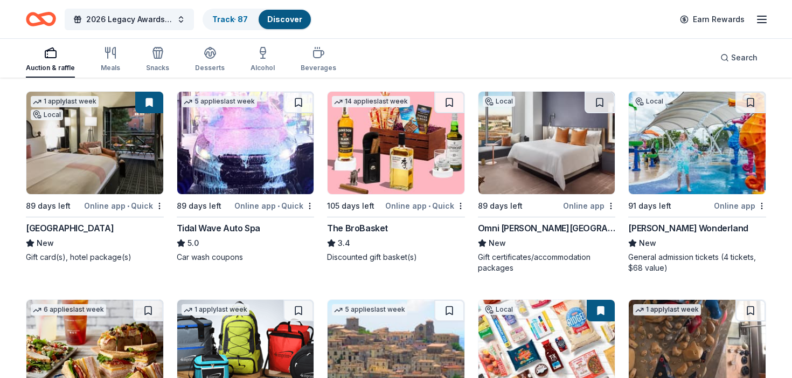
click at [111, 143] on img at bounding box center [94, 143] width 137 height 102
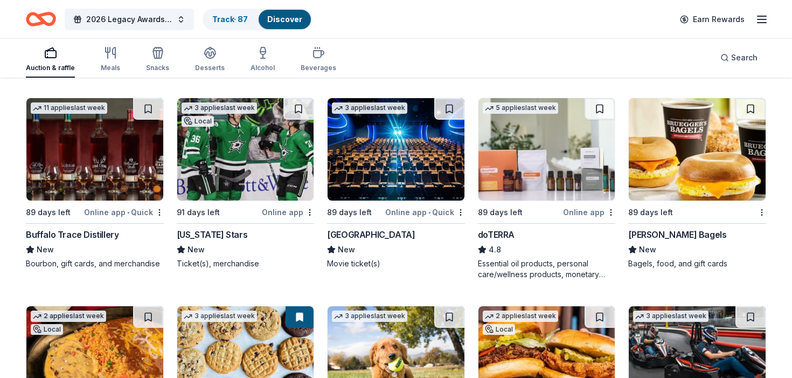
scroll to position [3199, 0]
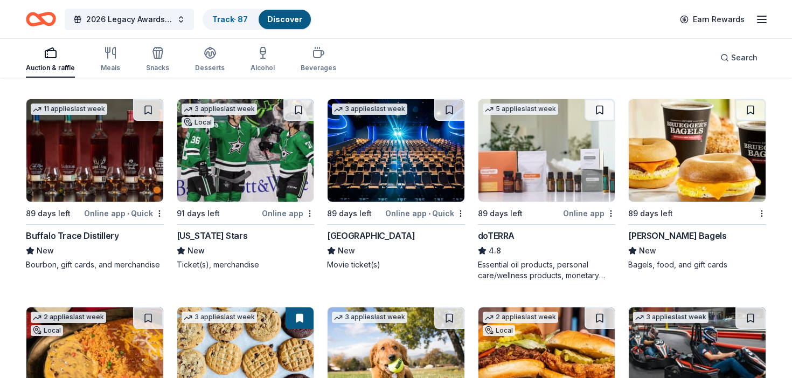
click at [106, 177] on img at bounding box center [94, 150] width 137 height 102
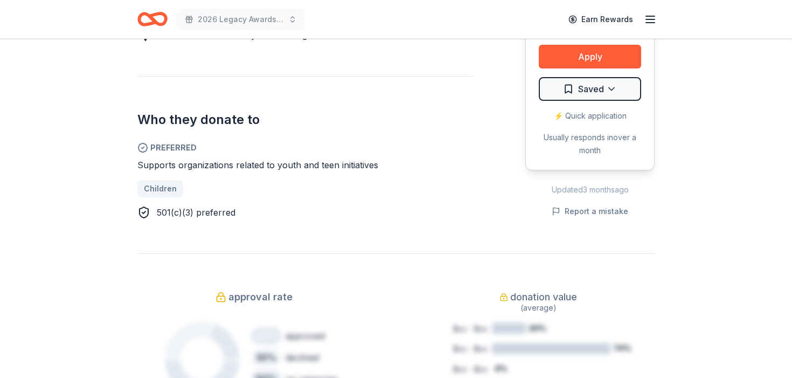
scroll to position [535, 0]
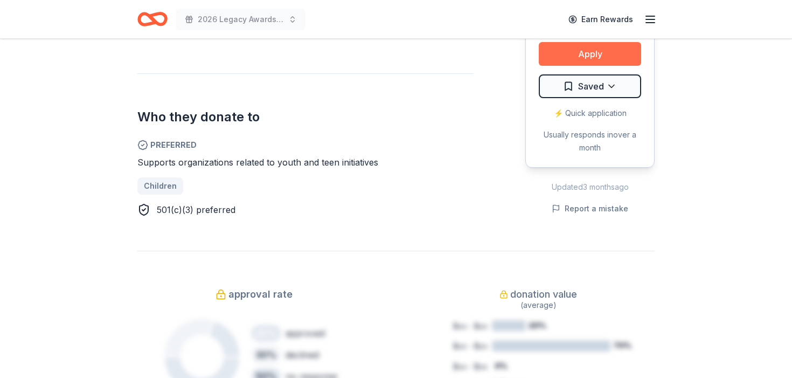
click at [575, 52] on button "Apply" at bounding box center [590, 54] width 102 height 24
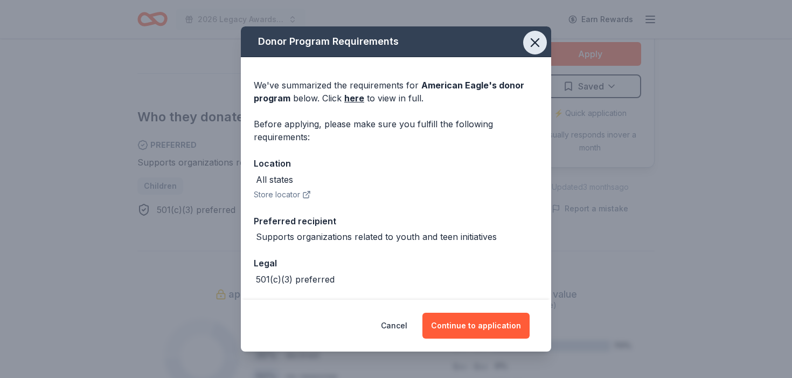
click at [536, 51] on button "button" at bounding box center [535, 43] width 24 height 24
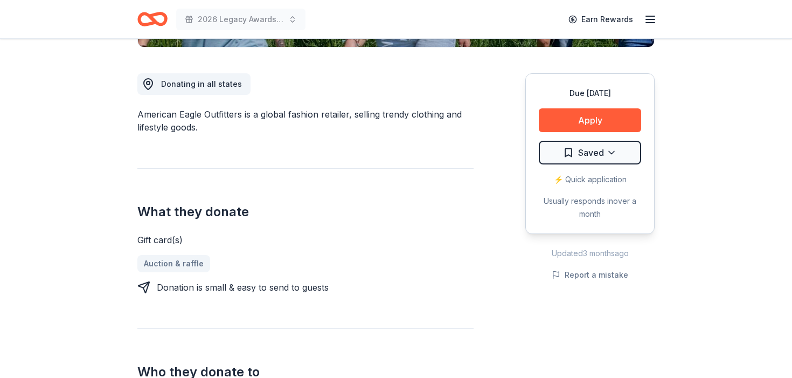
scroll to position [279, 0]
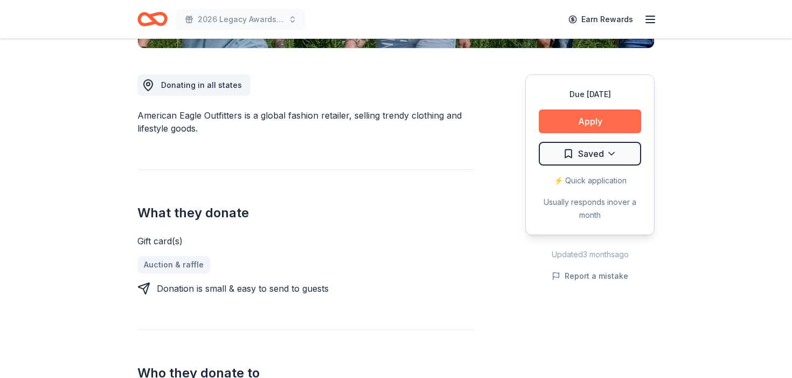
click at [574, 121] on button "Apply" at bounding box center [590, 121] width 102 height 24
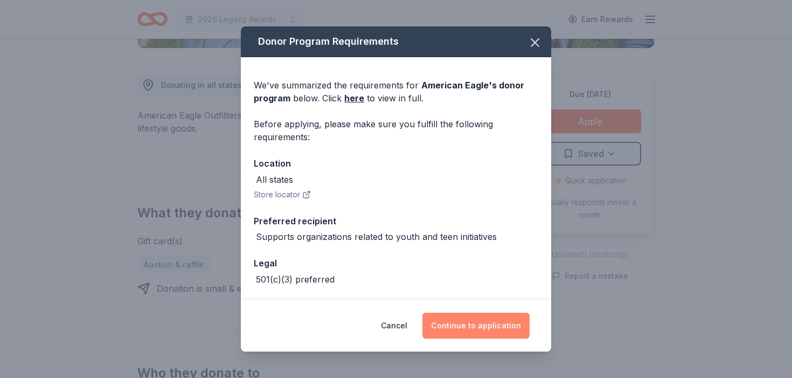
click at [478, 330] on button "Continue to application" at bounding box center [476, 326] width 107 height 26
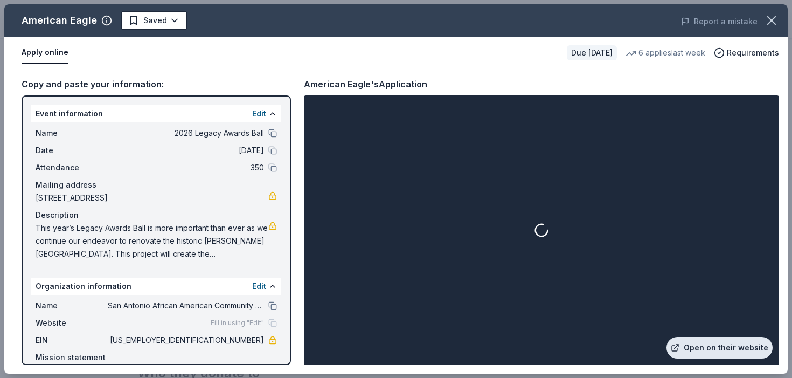
click at [715, 345] on link "Open on their website" at bounding box center [720, 348] width 106 height 22
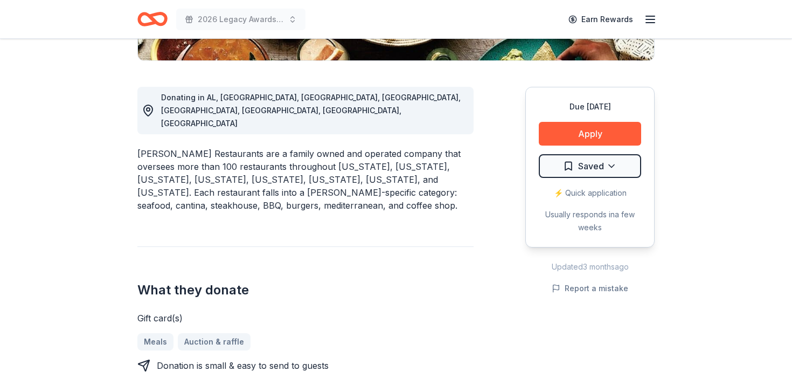
scroll to position [274, 0]
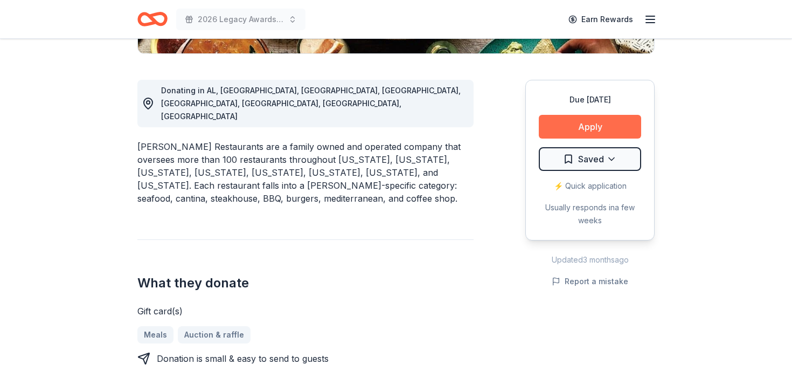
click at [564, 130] on button "Apply" at bounding box center [590, 127] width 102 height 24
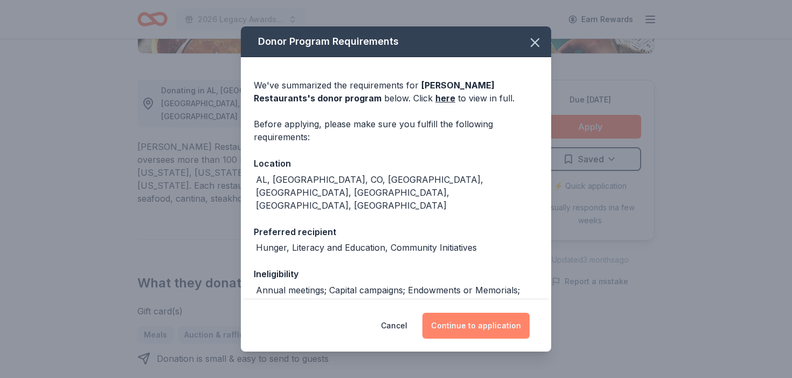
click at [472, 326] on button "Continue to application" at bounding box center [476, 326] width 107 height 26
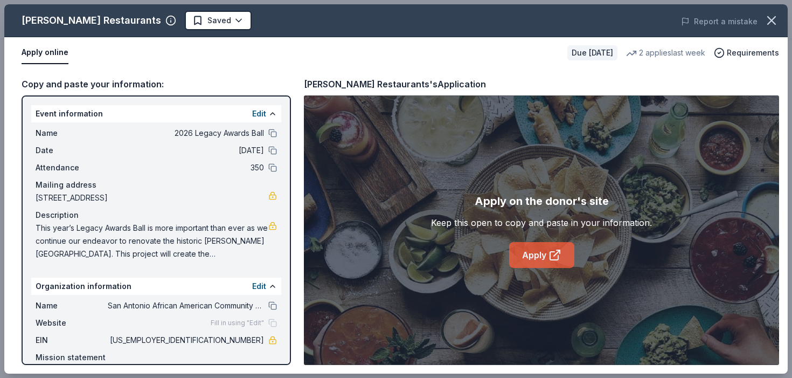
click at [542, 260] on link "Apply" at bounding box center [541, 255] width 65 height 26
click at [191, 20] on body "2026 Legacy Awards Ball Earn Rewards Due [DATE] Share [PERSON_NAME] Restaurants…" at bounding box center [396, 189] width 792 height 378
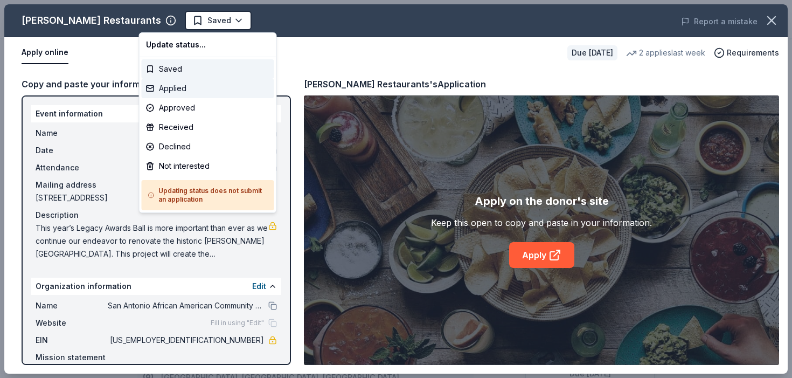
click at [189, 86] on div "Applied" at bounding box center [208, 88] width 133 height 19
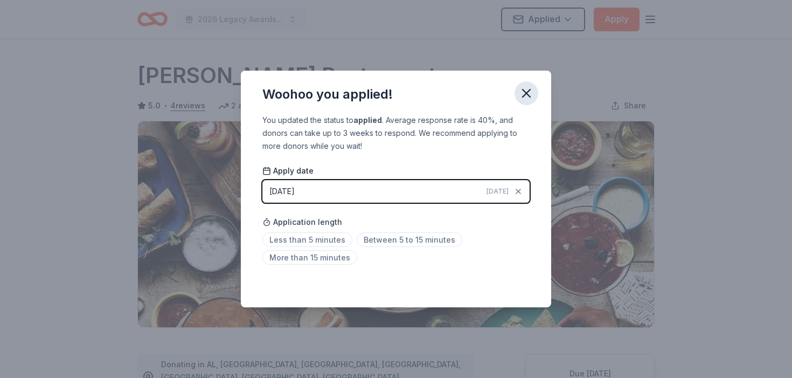
click at [526, 92] on icon "button" at bounding box center [526, 93] width 15 height 15
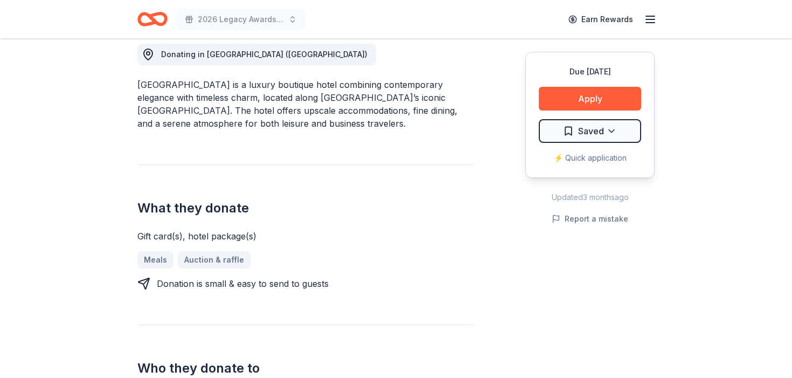
scroll to position [312, 0]
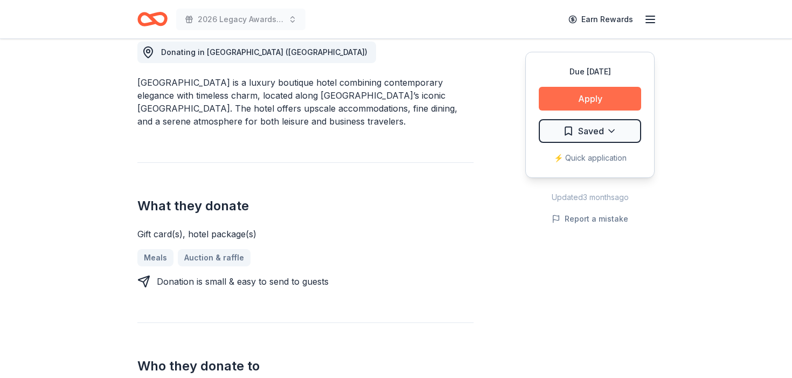
click at [579, 99] on button "Apply" at bounding box center [590, 99] width 102 height 24
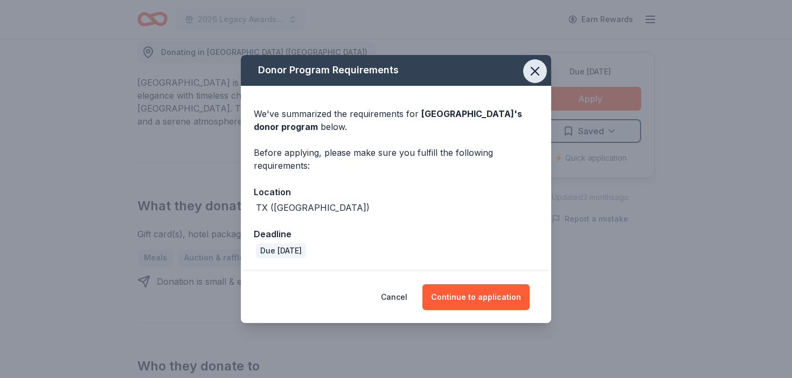
click at [537, 77] on icon "button" at bounding box center [535, 71] width 15 height 15
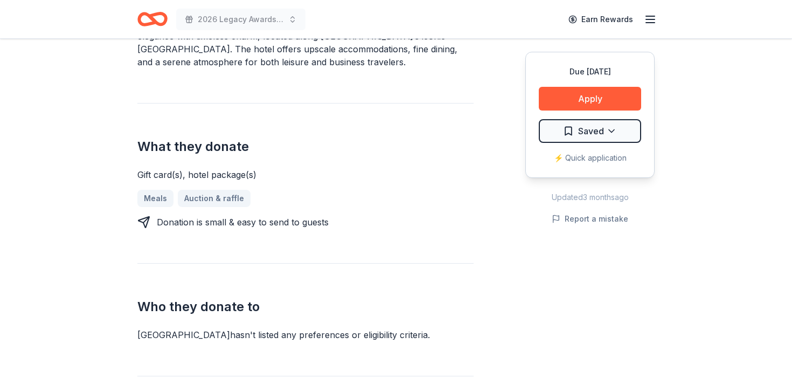
scroll to position [367, 0]
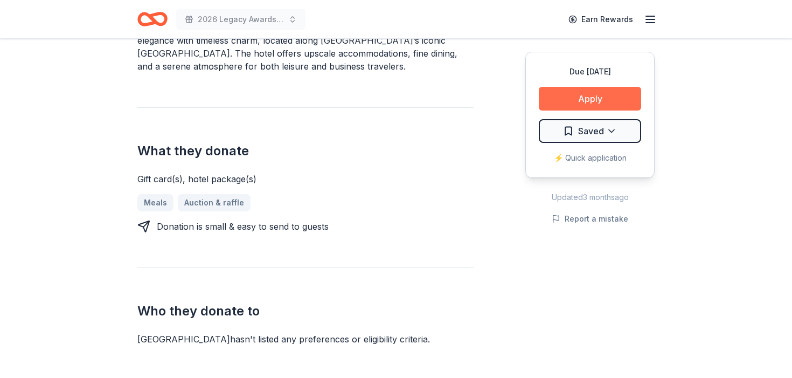
click at [601, 101] on button "Apply" at bounding box center [590, 99] width 102 height 24
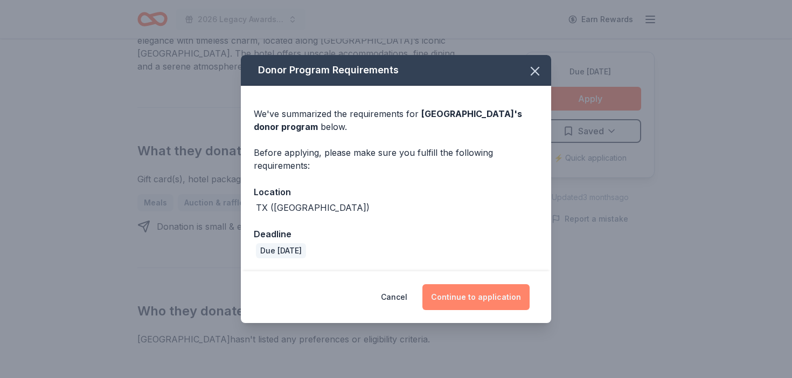
click at [480, 307] on button "Continue to application" at bounding box center [476, 297] width 107 height 26
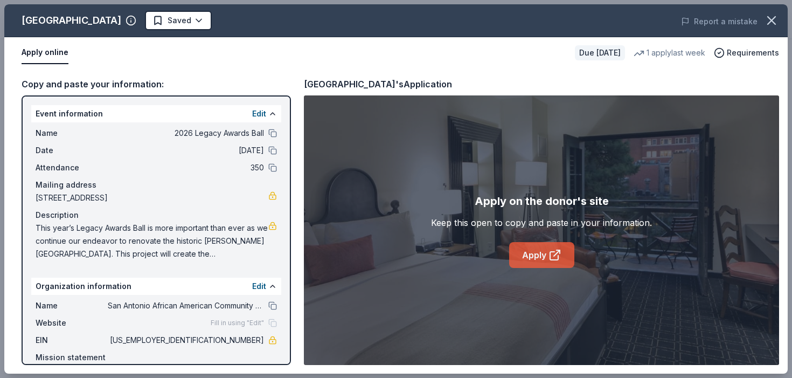
click at [541, 253] on link "Apply" at bounding box center [541, 255] width 65 height 26
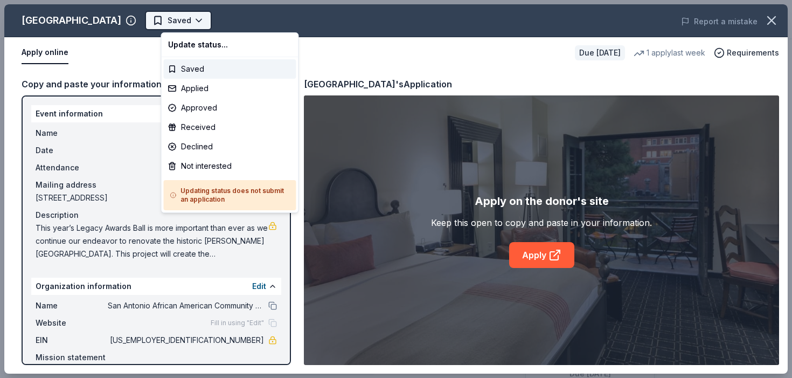
scroll to position [0, 0]
click at [214, 21] on body "2026 Legacy Awards Ball Saved Apply Due in 89 days Share Hotel Valencia Riverwa…" at bounding box center [396, 189] width 792 height 378
click at [200, 88] on div "Applied" at bounding box center [230, 88] width 133 height 19
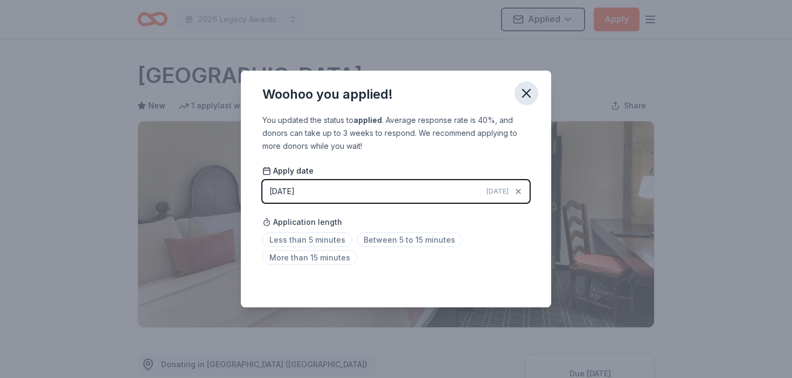
click at [530, 91] on icon "button" at bounding box center [527, 93] width 8 height 8
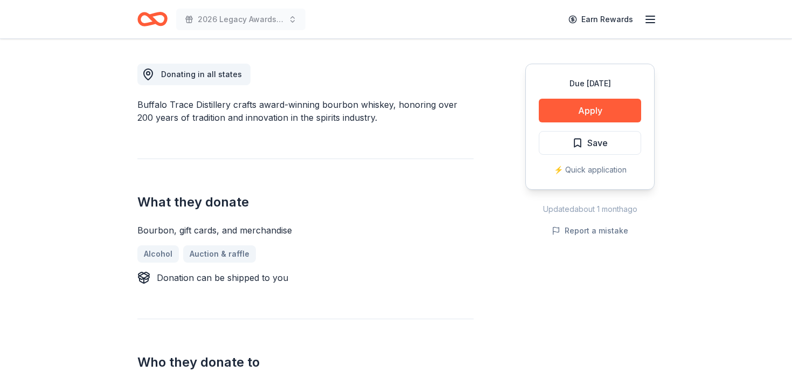
scroll to position [288, 0]
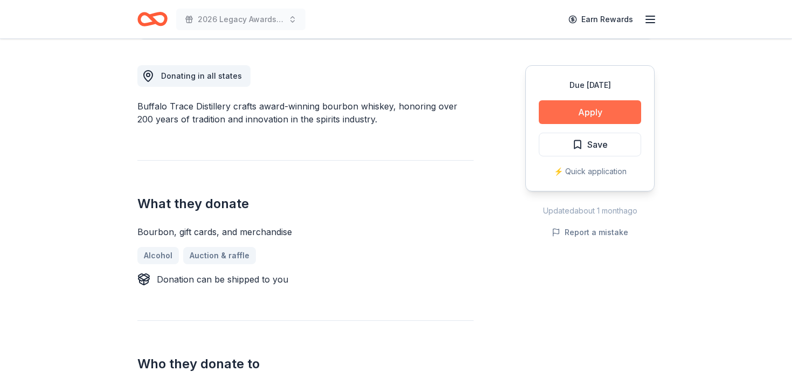
click at [590, 113] on button "Apply" at bounding box center [590, 112] width 102 height 24
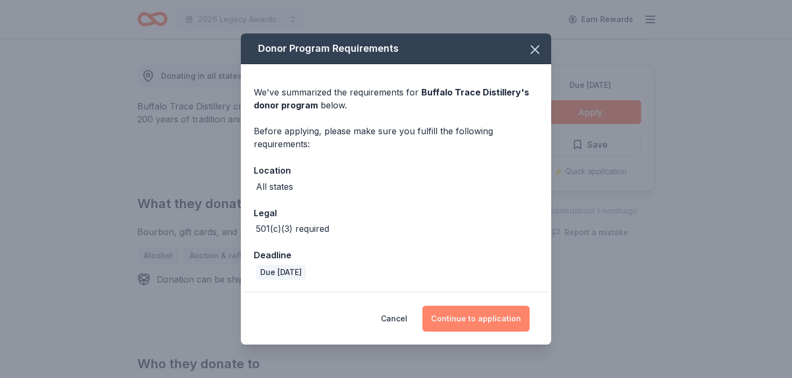
click at [450, 319] on button "Continue to application" at bounding box center [476, 319] width 107 height 26
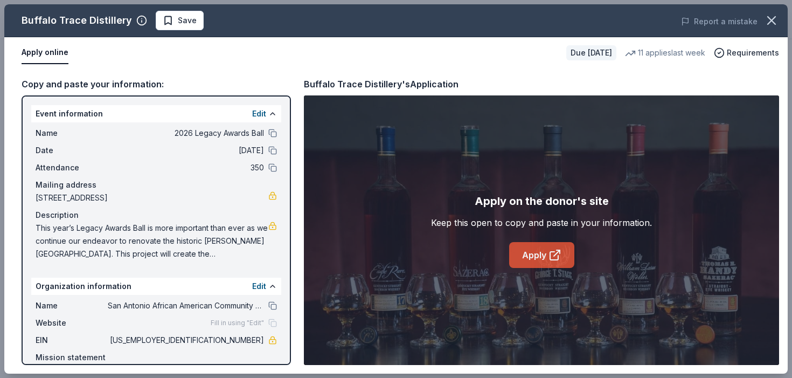
click at [546, 256] on link "Apply" at bounding box center [541, 255] width 65 height 26
